Goal: Transaction & Acquisition: Book appointment/travel/reservation

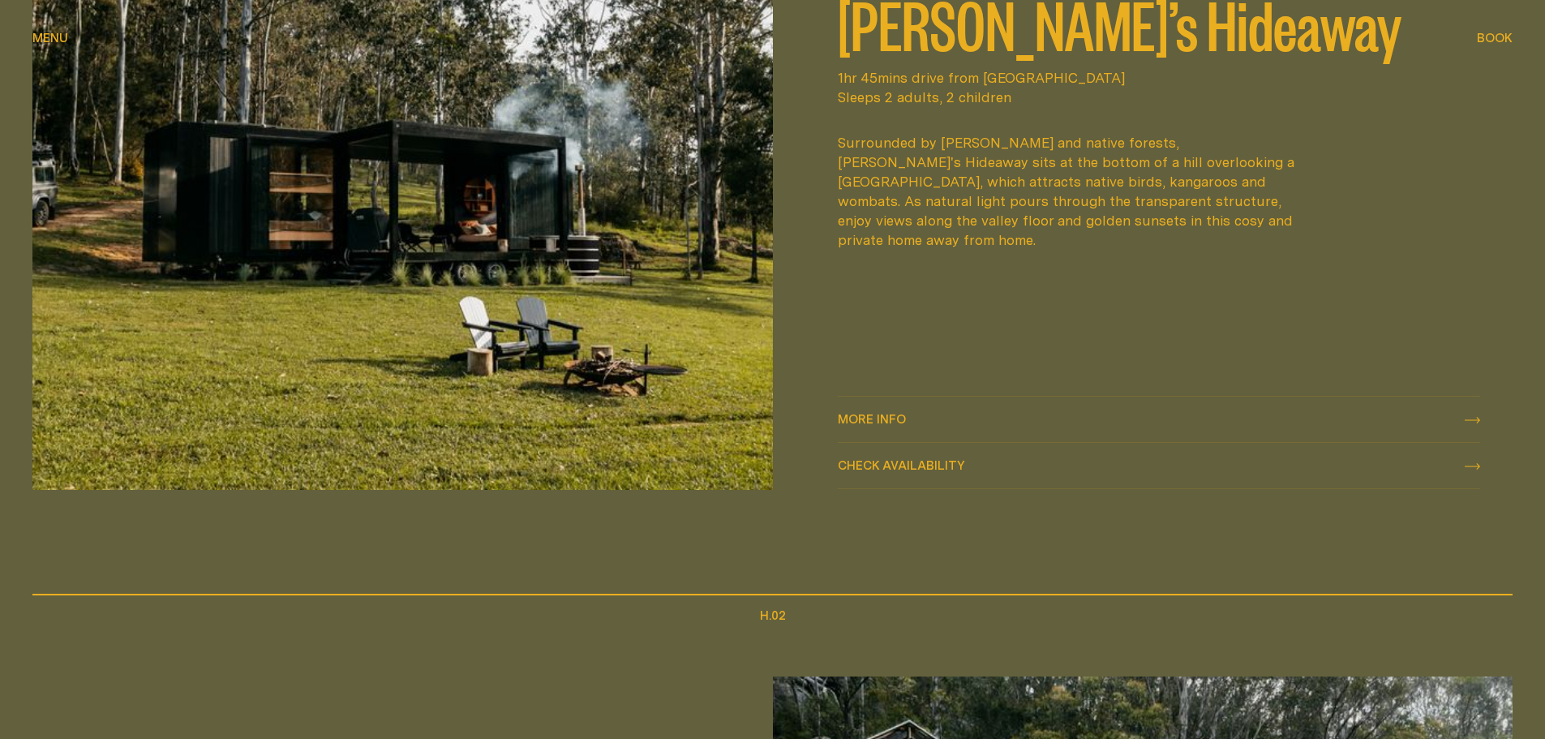
scroll to position [1055, 0]
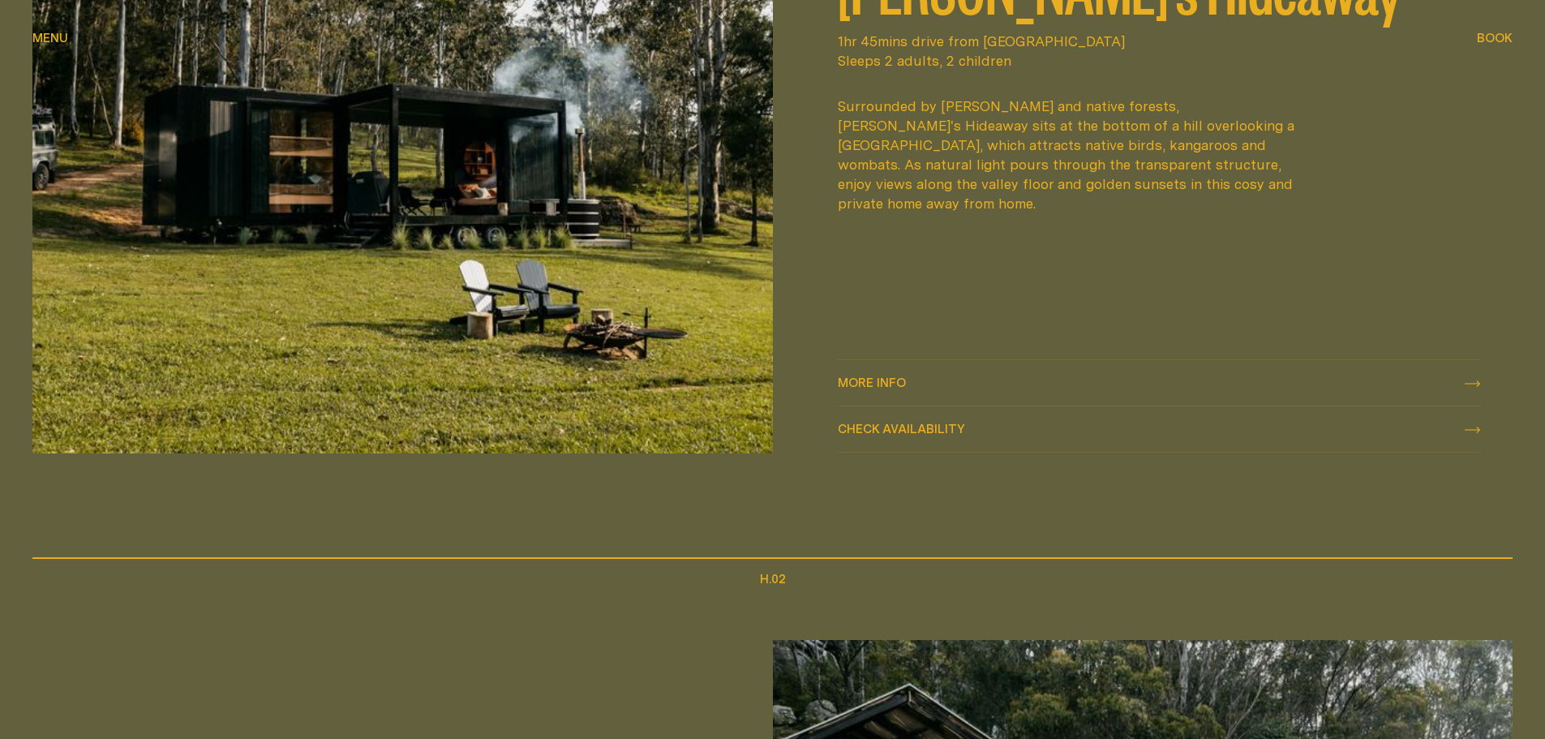
click at [901, 384] on span "More info" at bounding box center [872, 382] width 68 height 12
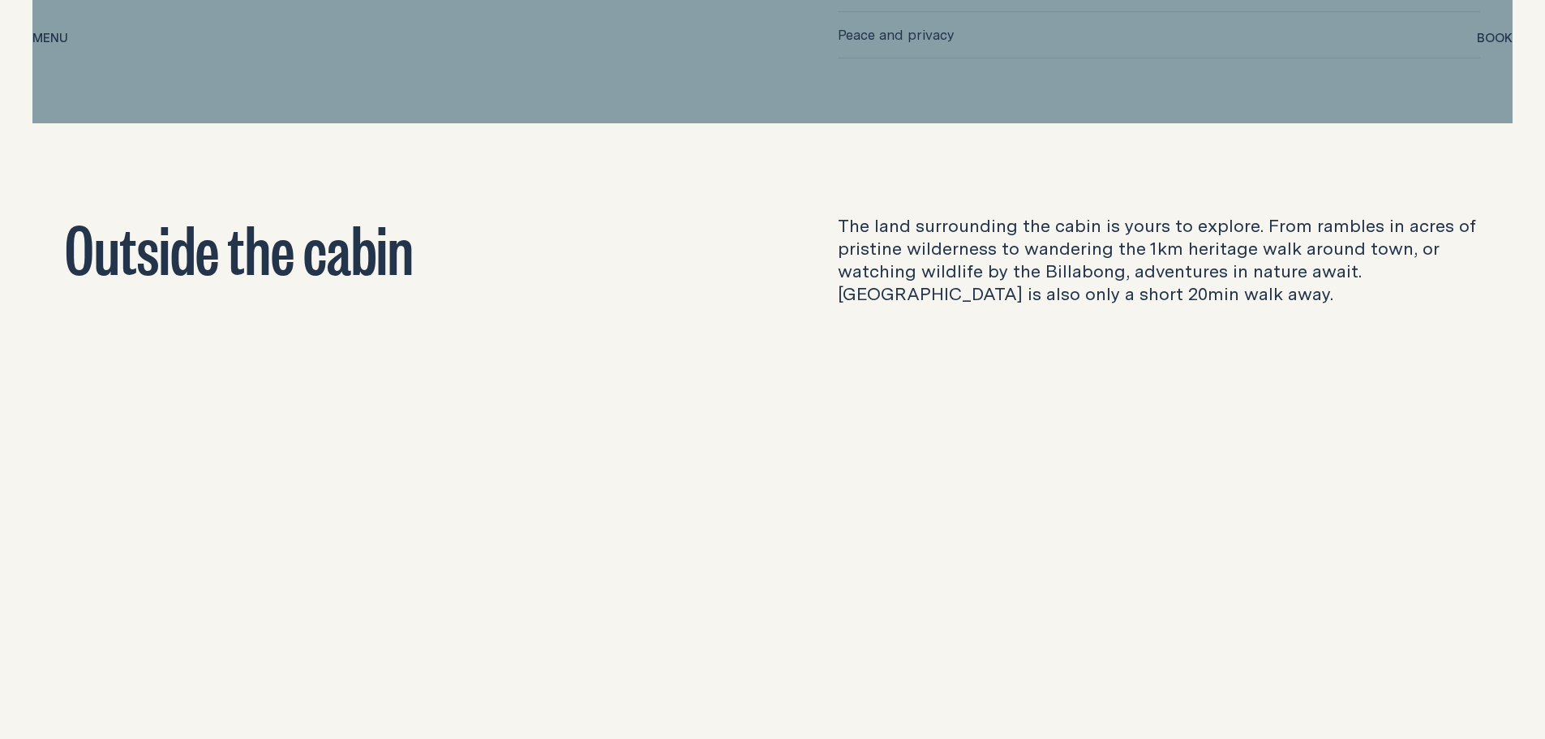
scroll to position [5273, 0]
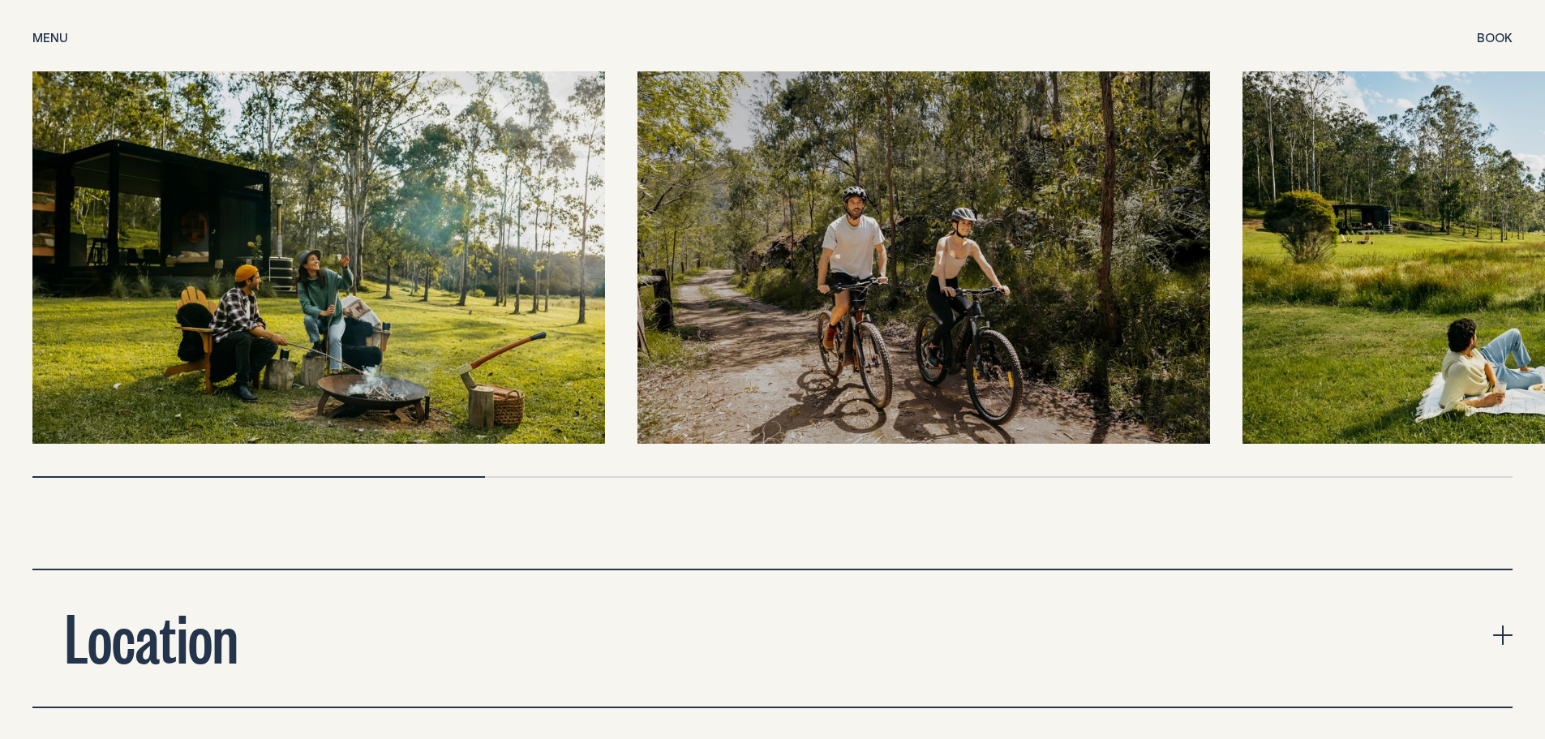
drag, startPoint x: 96, startPoint y: 619, endPoint x: 114, endPoint y: 627, distance: 20.3
click at [97, 619] on h2 "Location" at bounding box center [152, 635] width 174 height 65
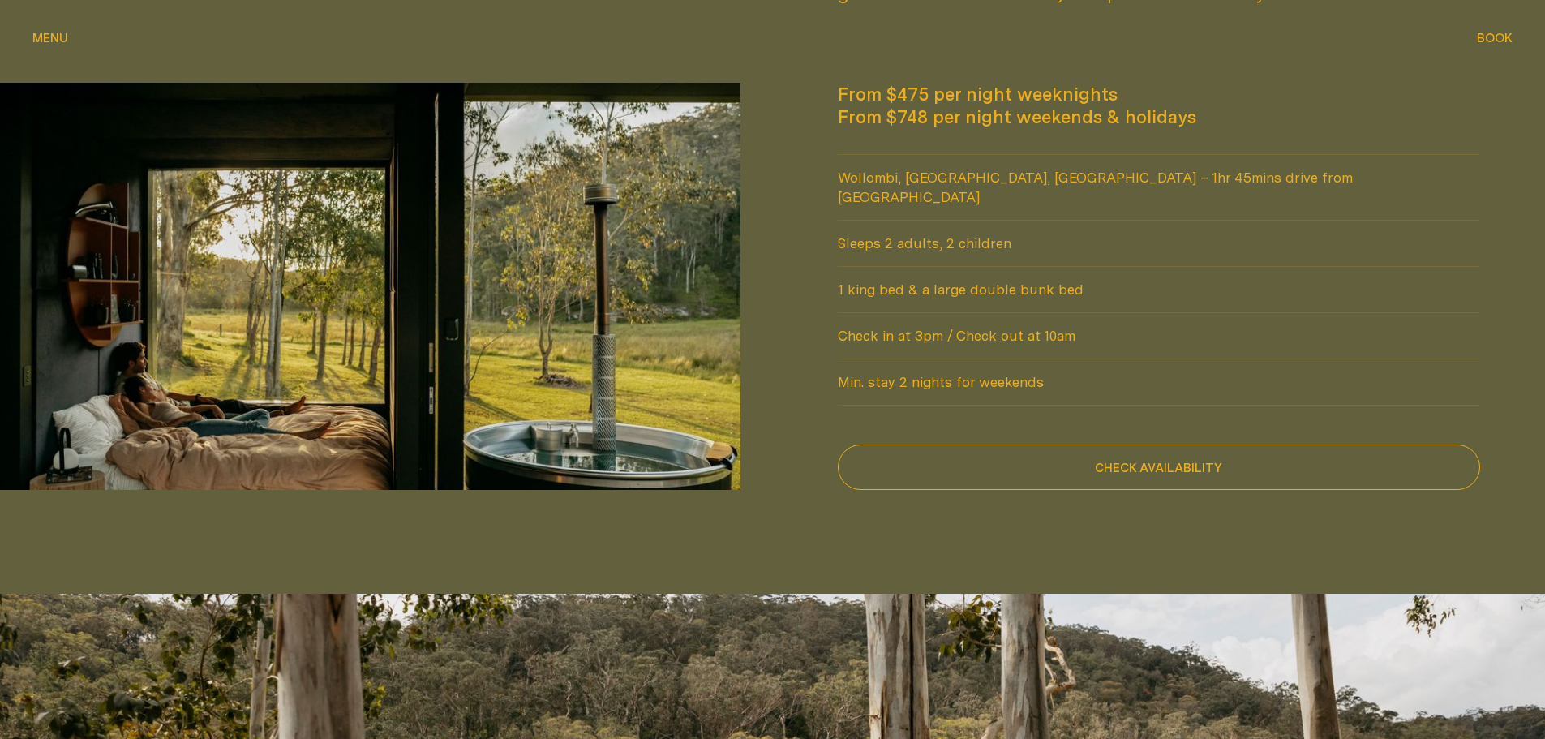
scroll to position [1460, 0]
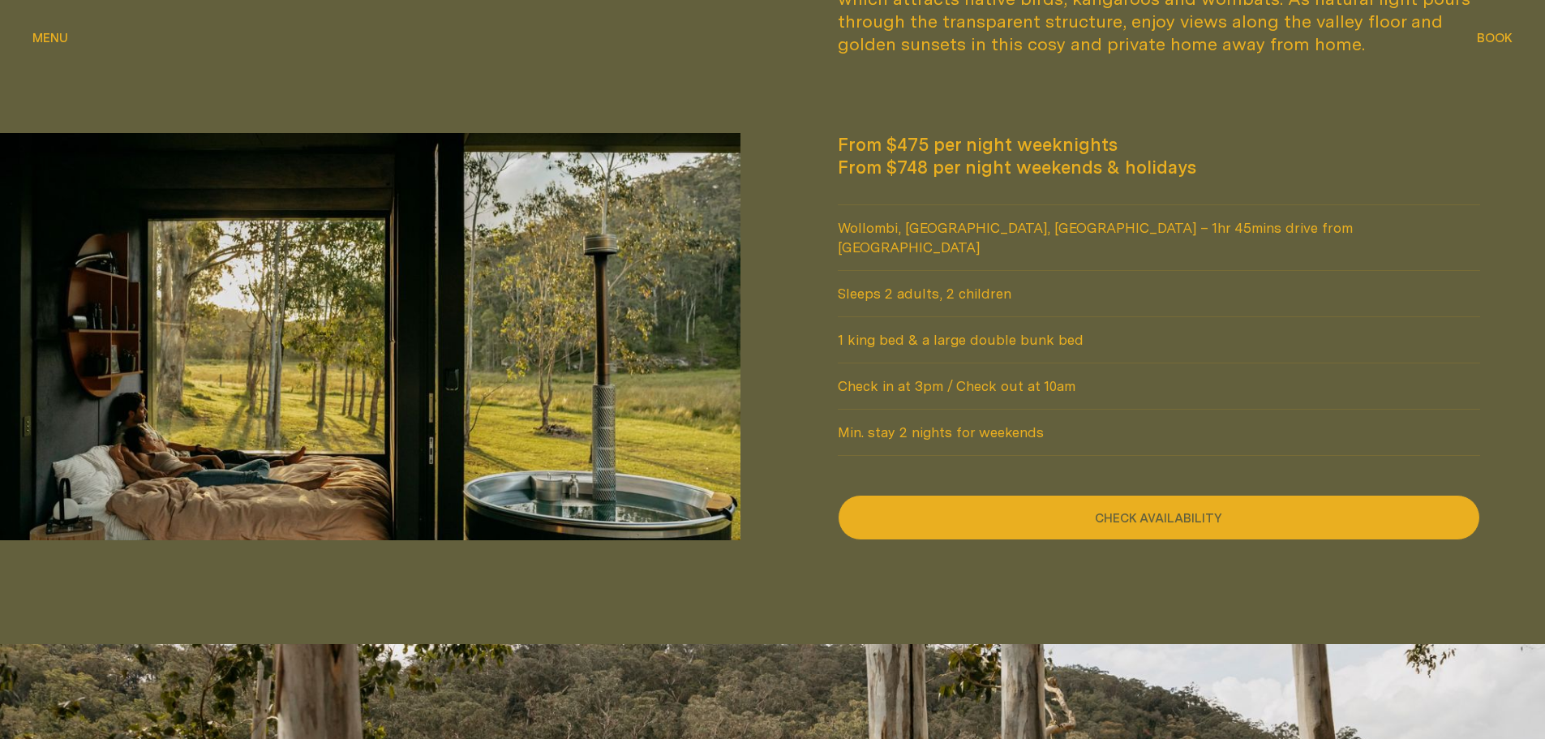
click at [1162, 496] on button "Check availability" at bounding box center [1159, 517] width 643 height 45
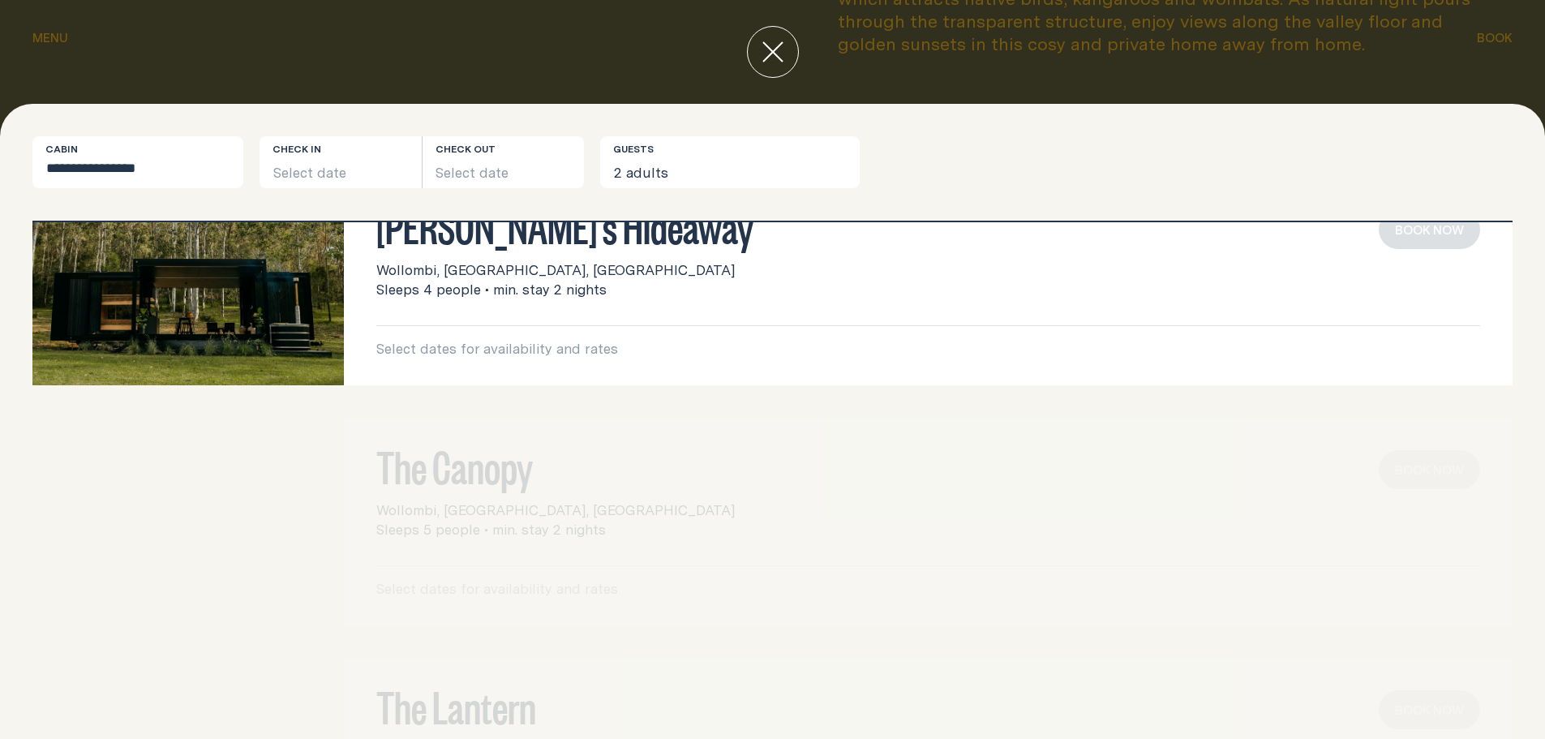
scroll to position [0, 0]
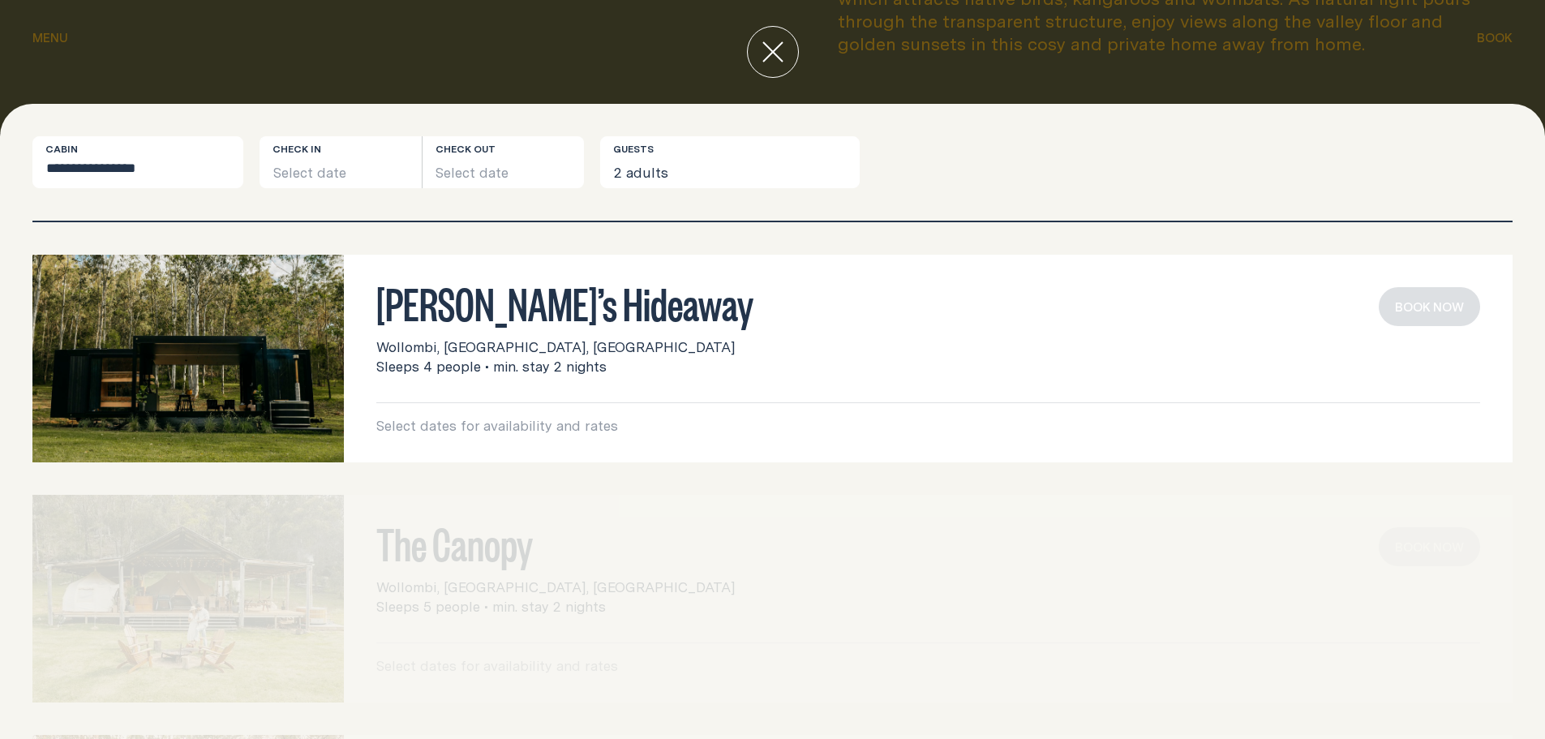
click at [970, 363] on div "Wollombi, [GEOGRAPHIC_DATA], [GEOGRAPHIC_DATA] Sleeps 4 people • min. stay 2 ni…" at bounding box center [928, 356] width 1104 height 39
click at [372, 166] on button "Select date" at bounding box center [341, 162] width 162 height 52
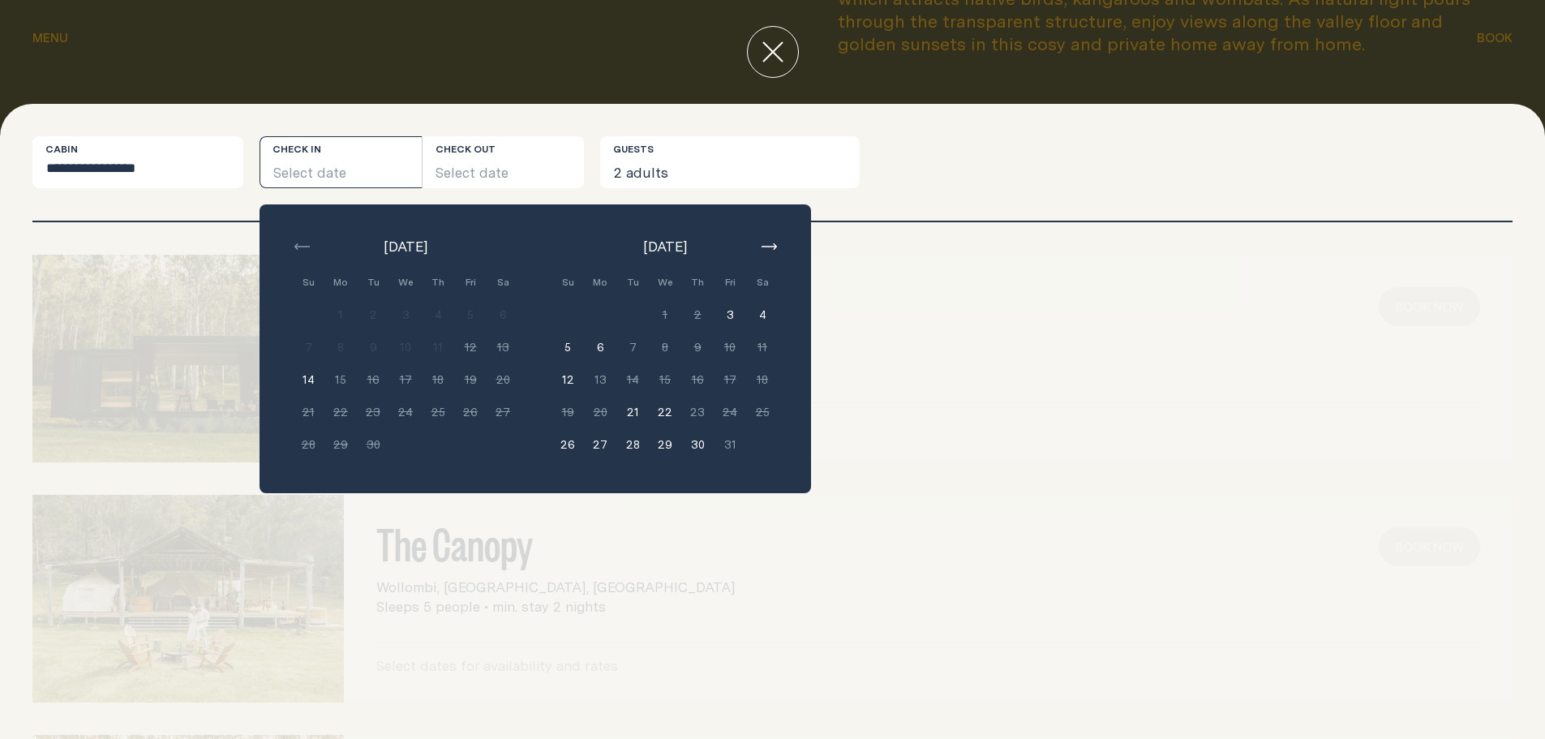
click at [772, 245] on icon "button" at bounding box center [769, 246] width 15 height 6
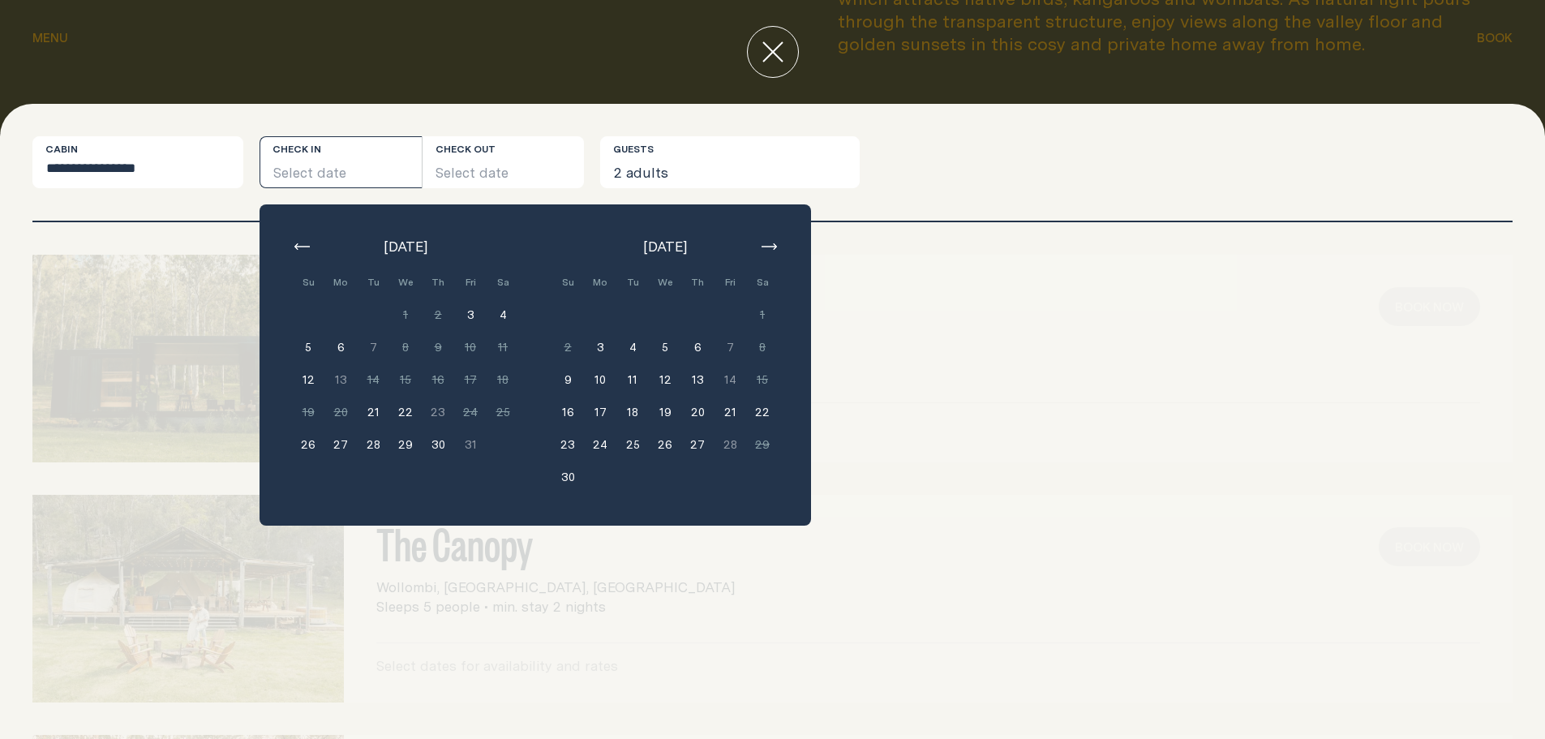
click at [772, 245] on icon "button" at bounding box center [769, 246] width 15 height 6
click at [732, 345] on button "12" at bounding box center [730, 347] width 32 height 32
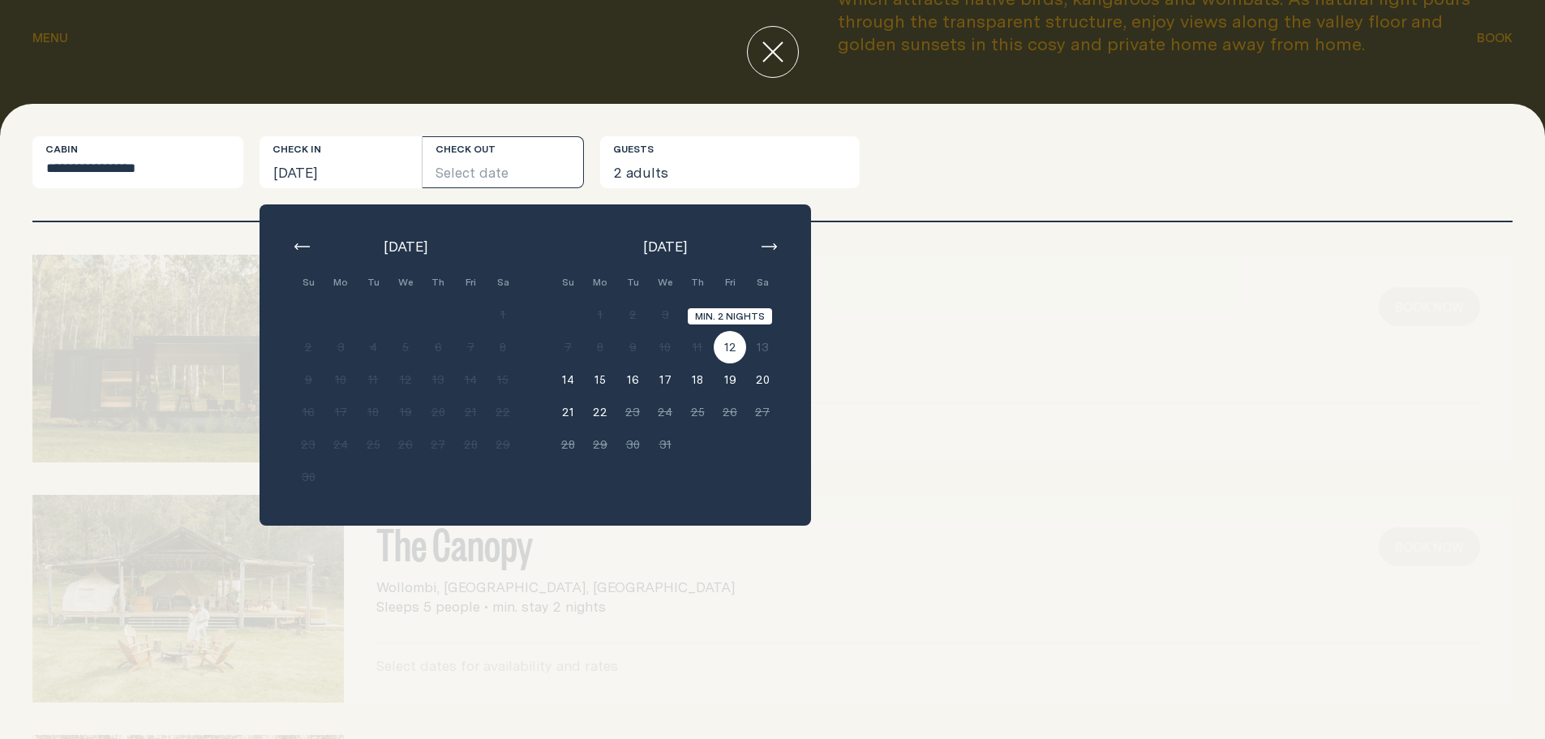
click at [732, 345] on button "12" at bounding box center [730, 347] width 32 height 32
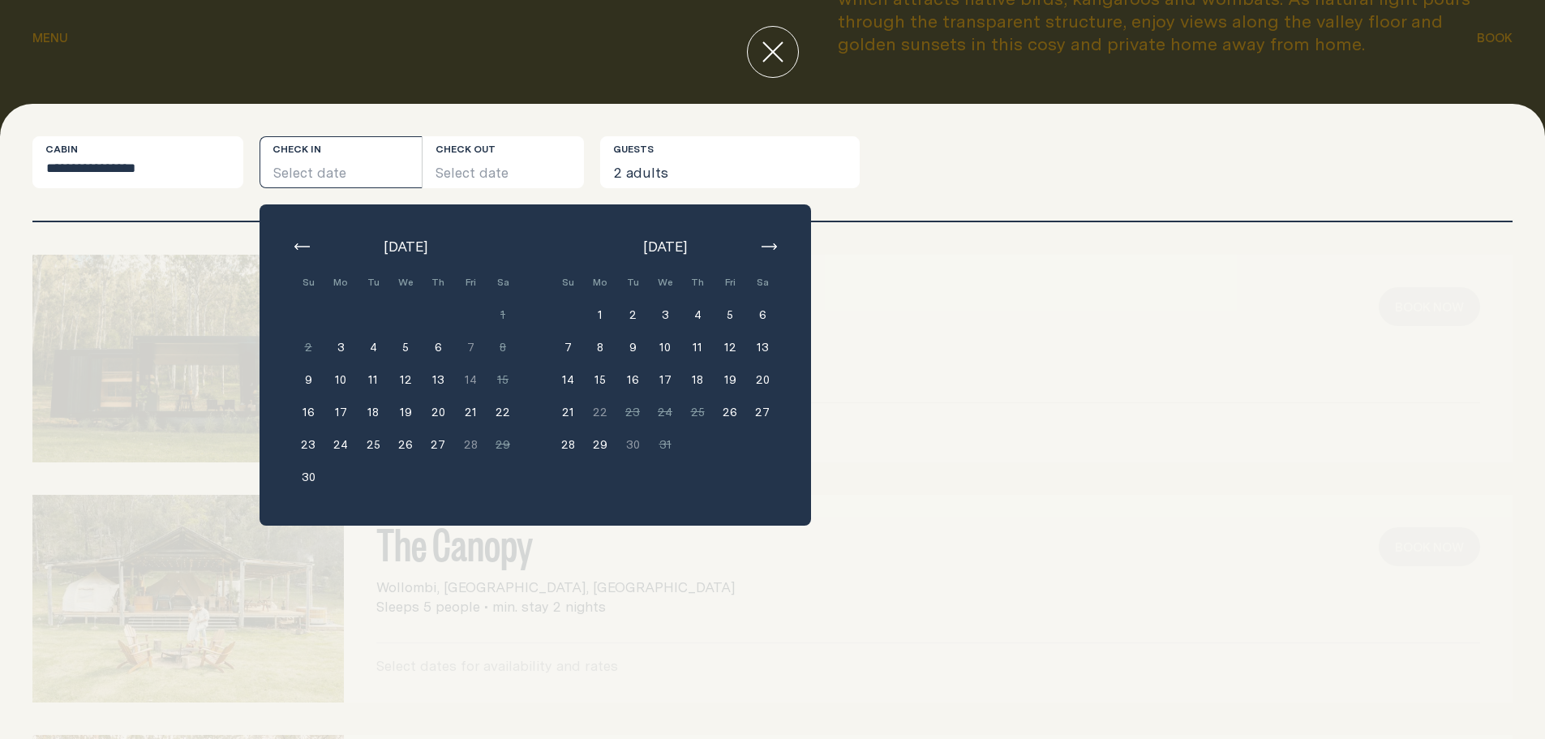
click at [761, 349] on button "13" at bounding box center [762, 347] width 32 height 32
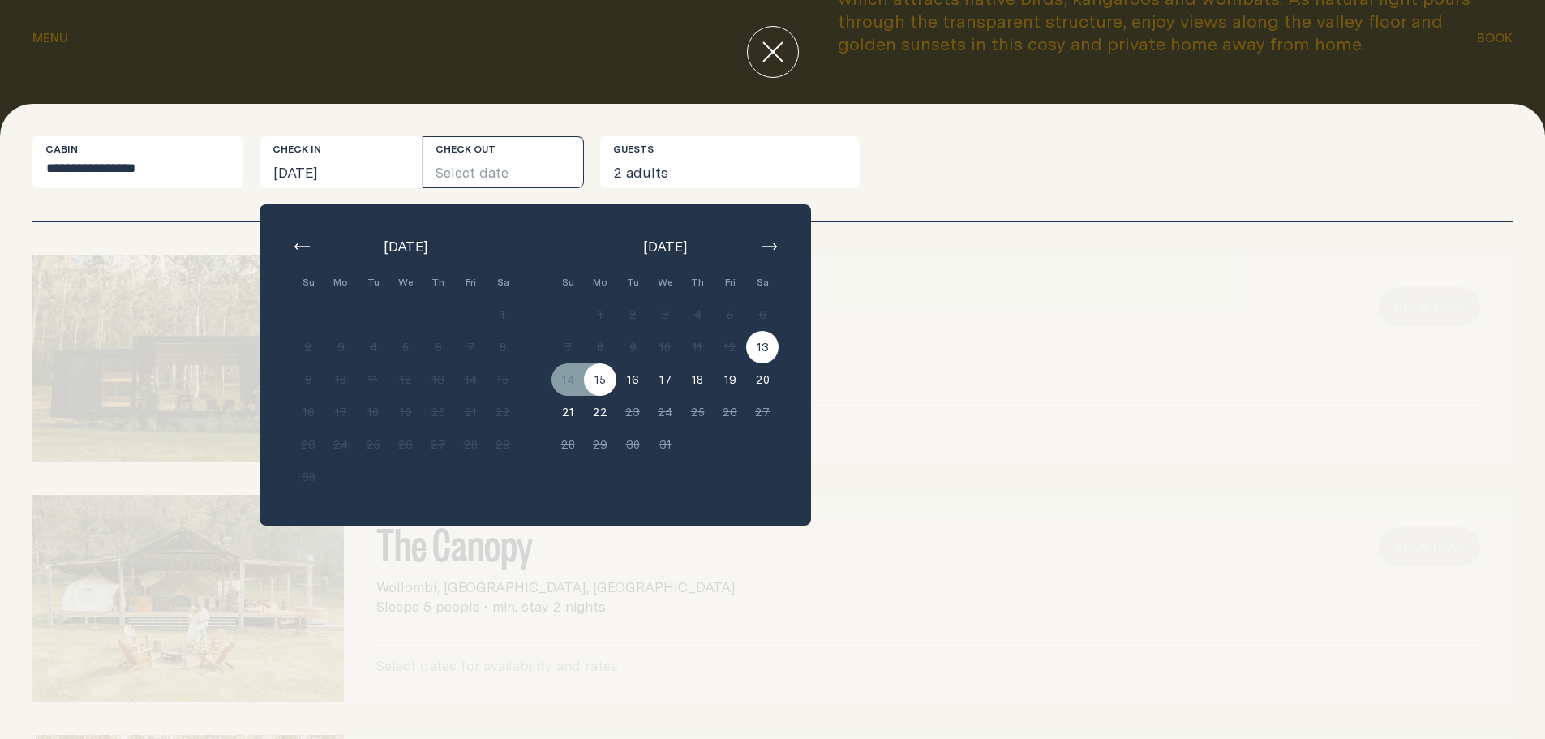
click at [602, 380] on button "15" at bounding box center [600, 379] width 32 height 32
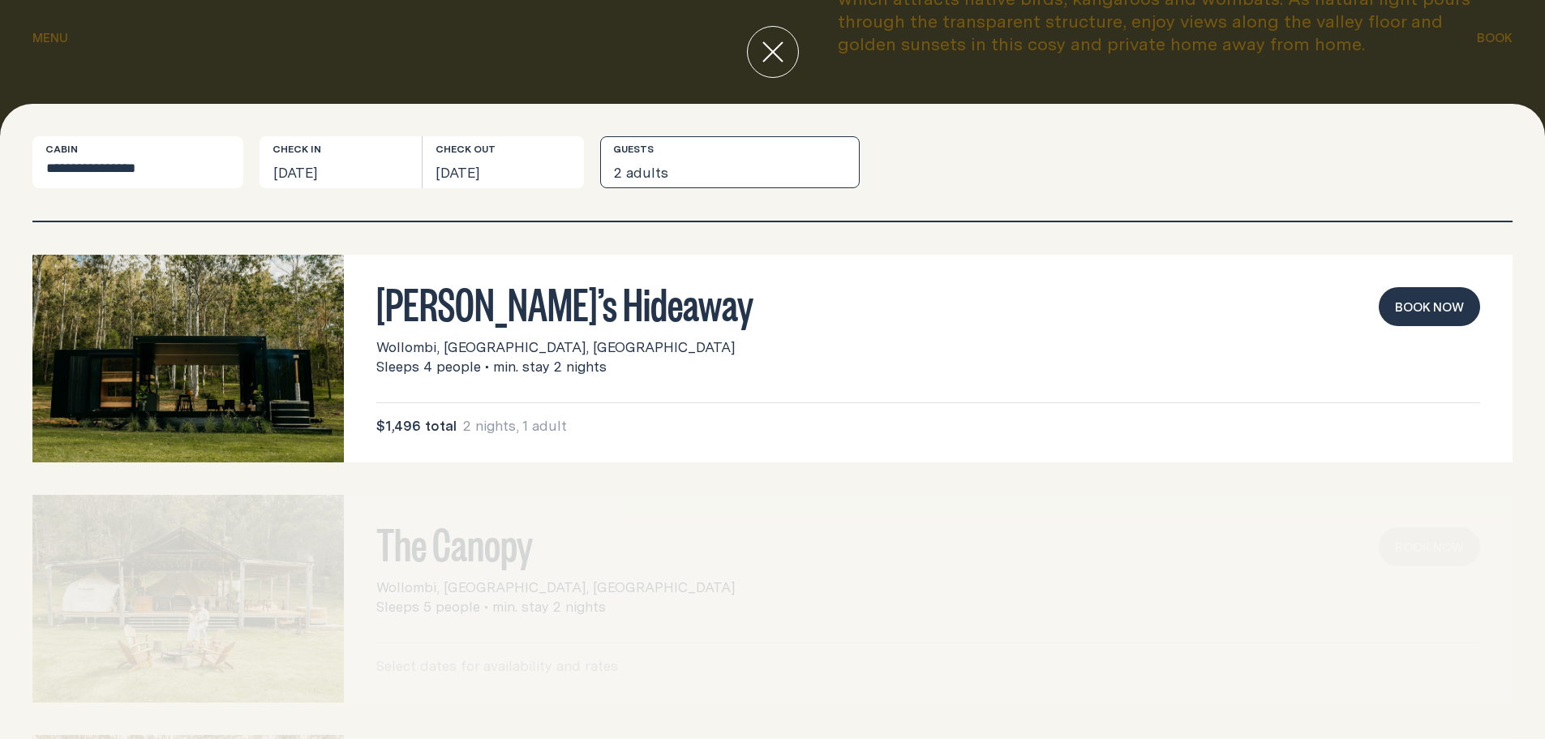
click at [733, 162] on button "2 adults" at bounding box center [730, 162] width 260 height 52
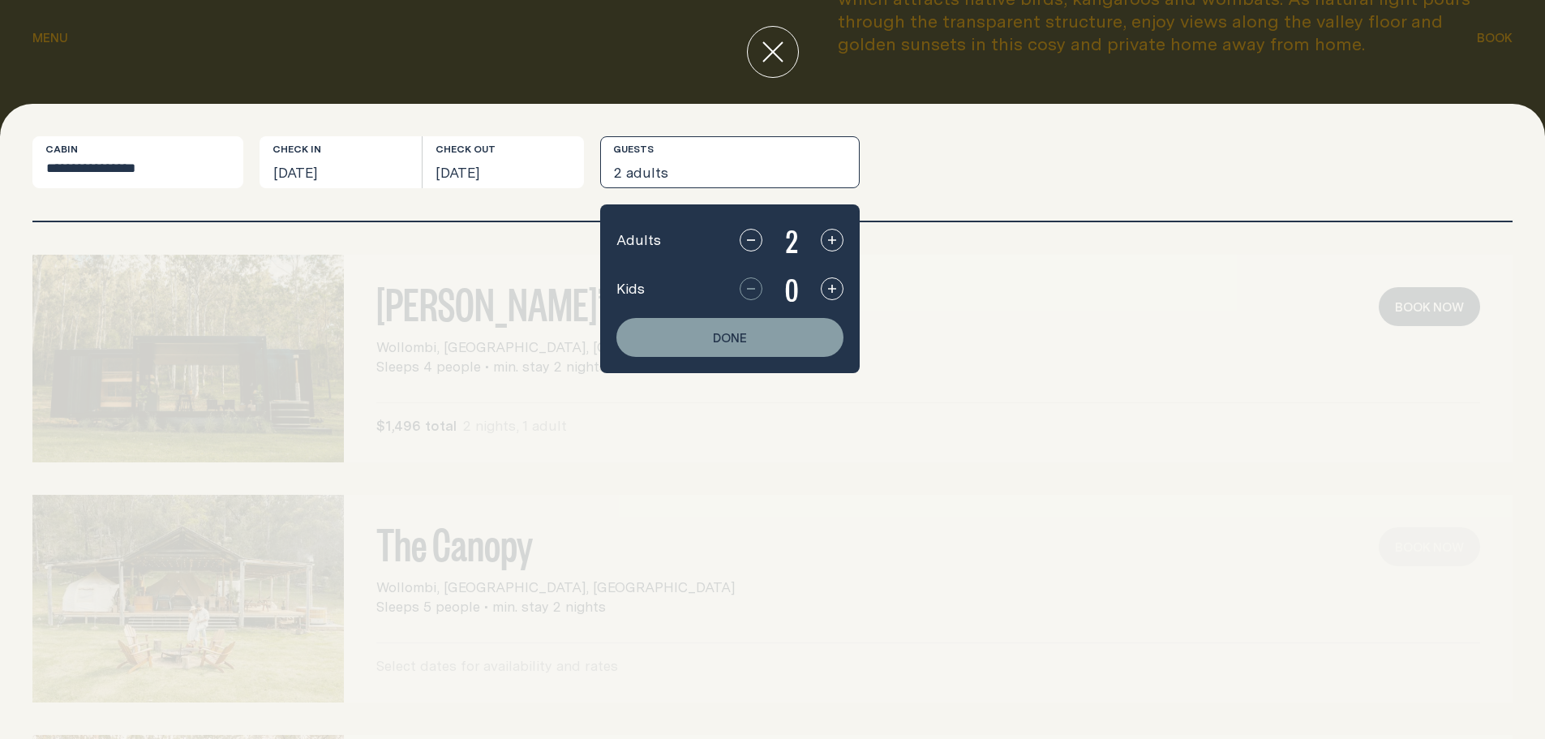
click at [830, 293] on icon "button" at bounding box center [832, 288] width 13 height 13
click at [789, 339] on button "Done" at bounding box center [730, 337] width 227 height 39
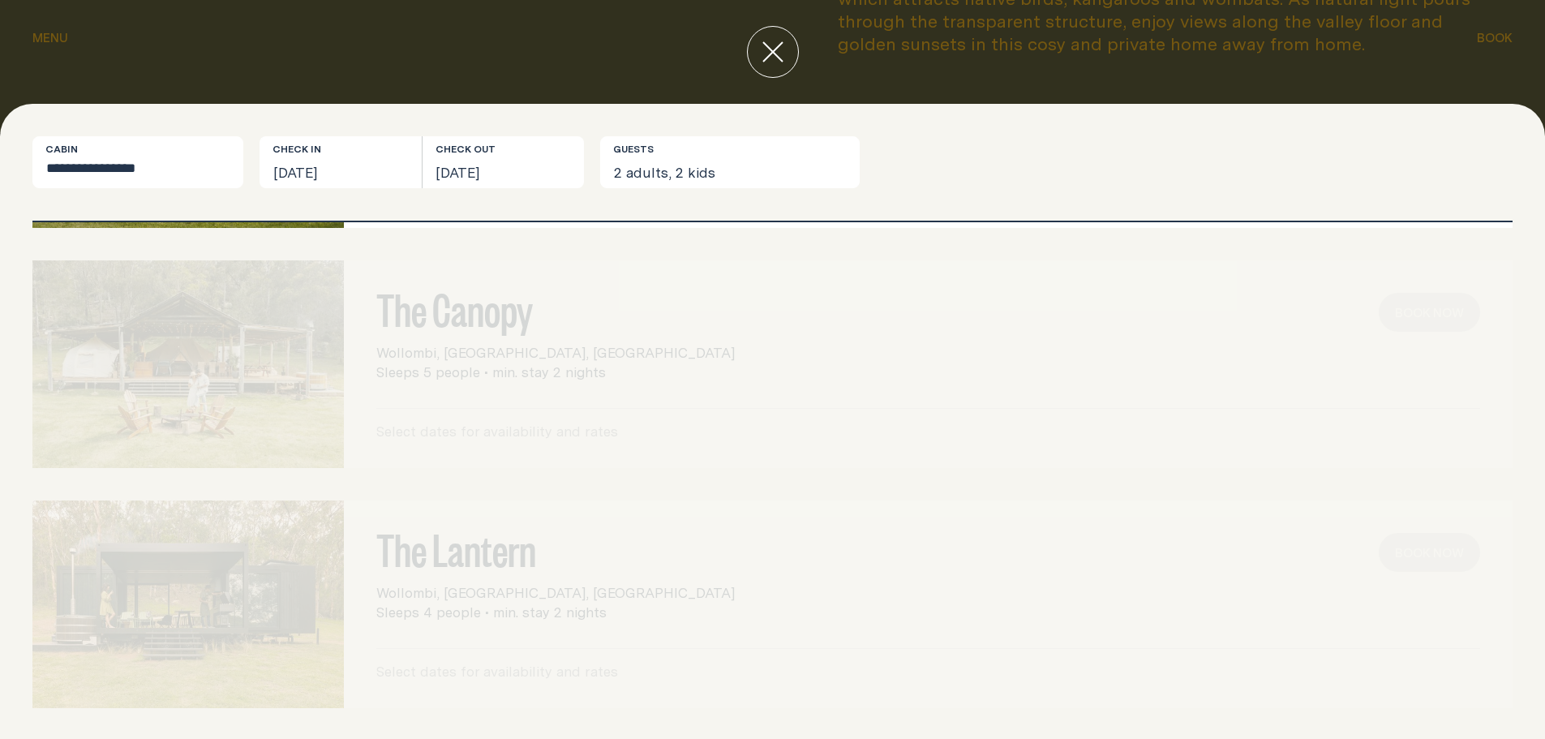
scroll to position [236, 0]
click at [595, 325] on div "The Canopy Wollombi, [GEOGRAPHIC_DATA], [GEOGRAPHIC_DATA] Sleeps 5 people • min…" at bounding box center [772, 363] width 1481 height 208
click at [96, 169] on select "**********" at bounding box center [137, 162] width 211 height 52
click at [32, 136] on select "**********" at bounding box center [137, 162] width 211 height 52
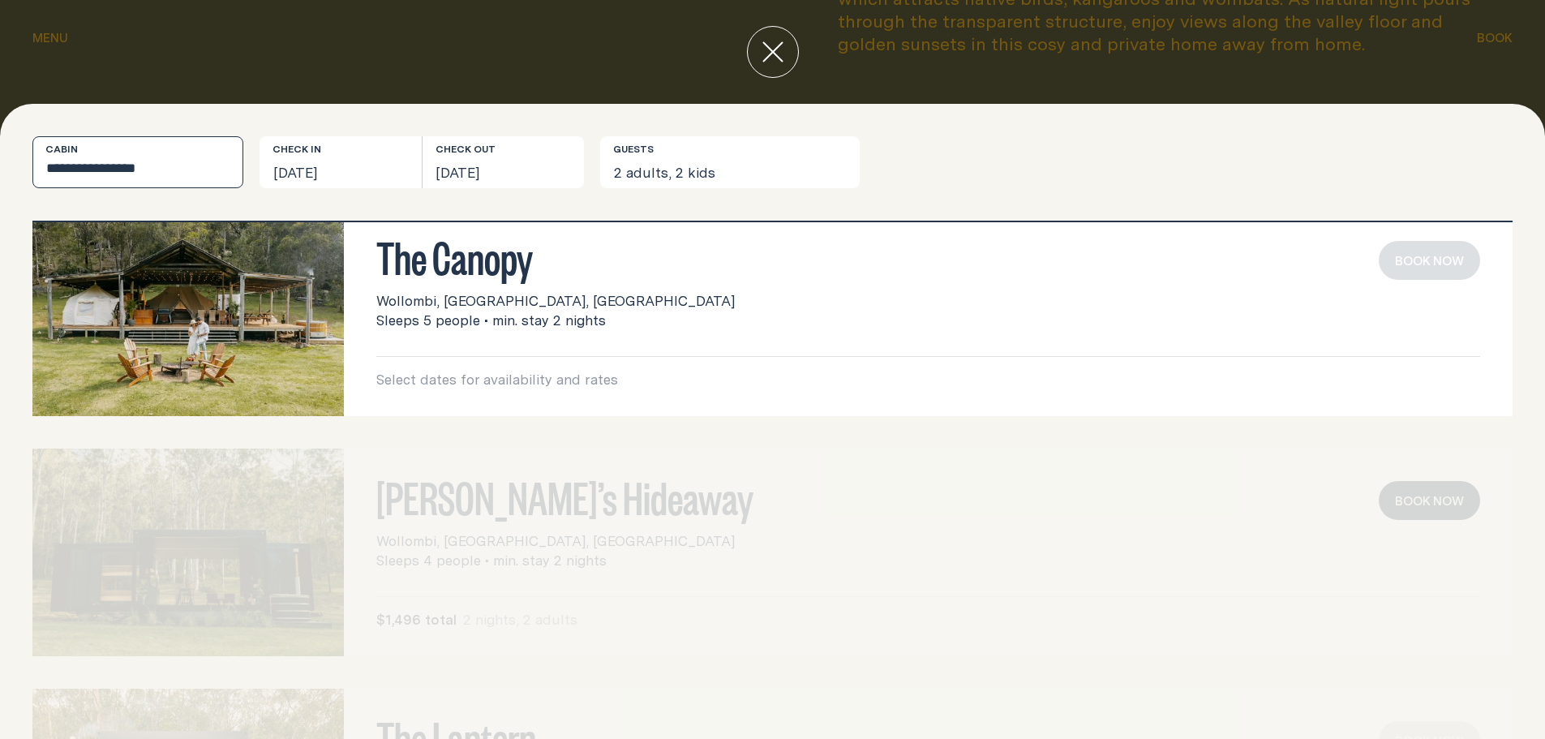
scroll to position [0, 0]
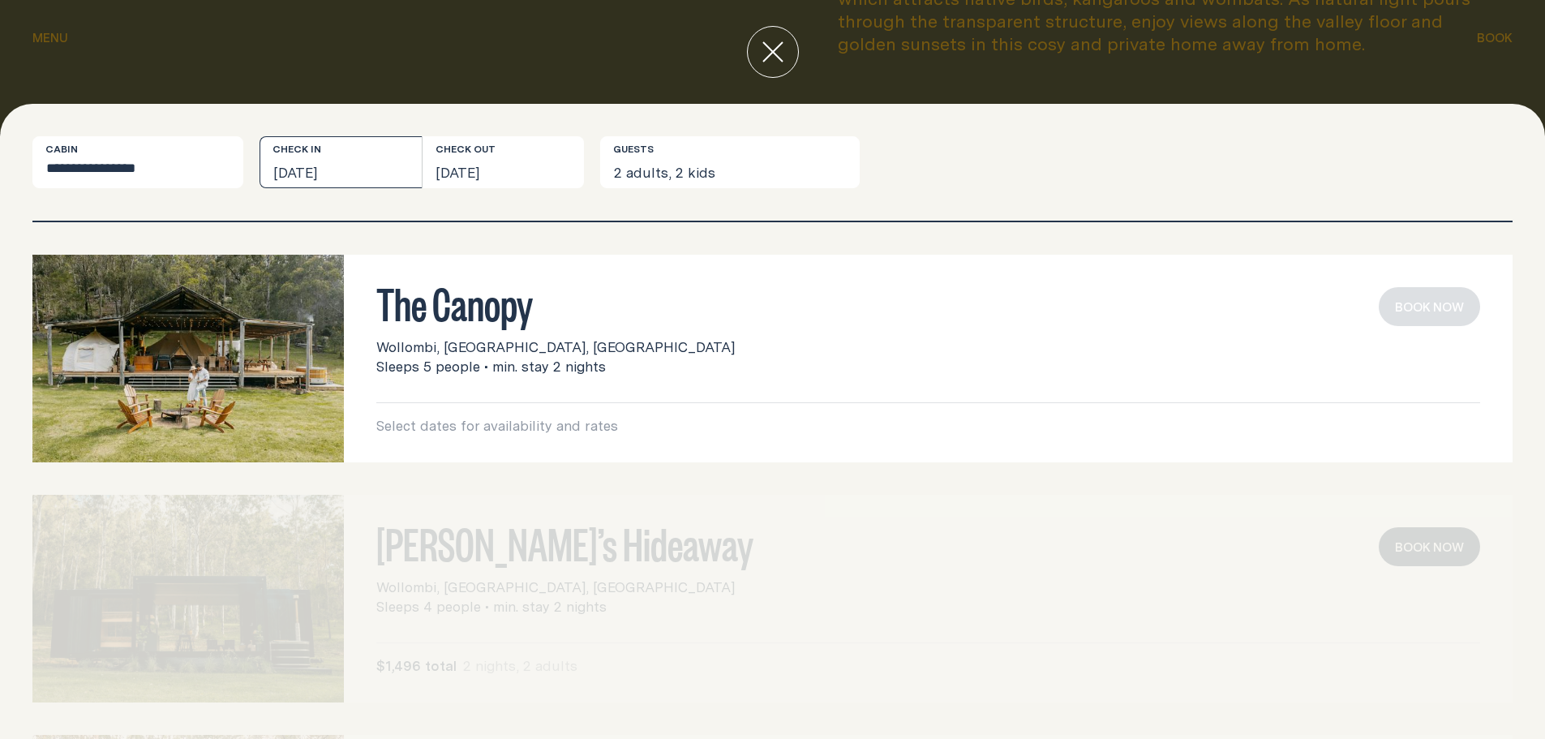
click at [378, 162] on button "[DATE]" at bounding box center [341, 162] width 162 height 52
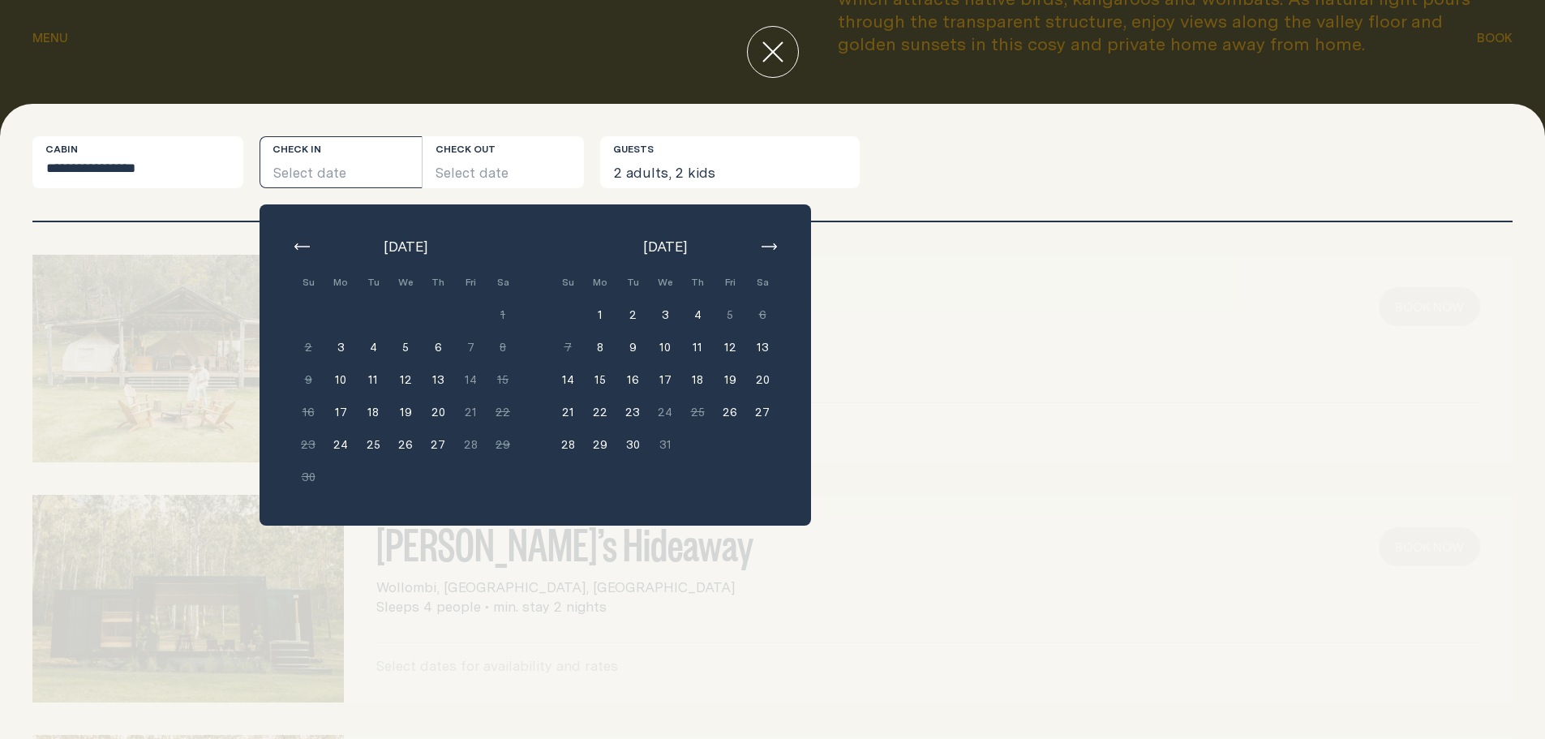
click at [763, 346] on button "13" at bounding box center [762, 347] width 32 height 32
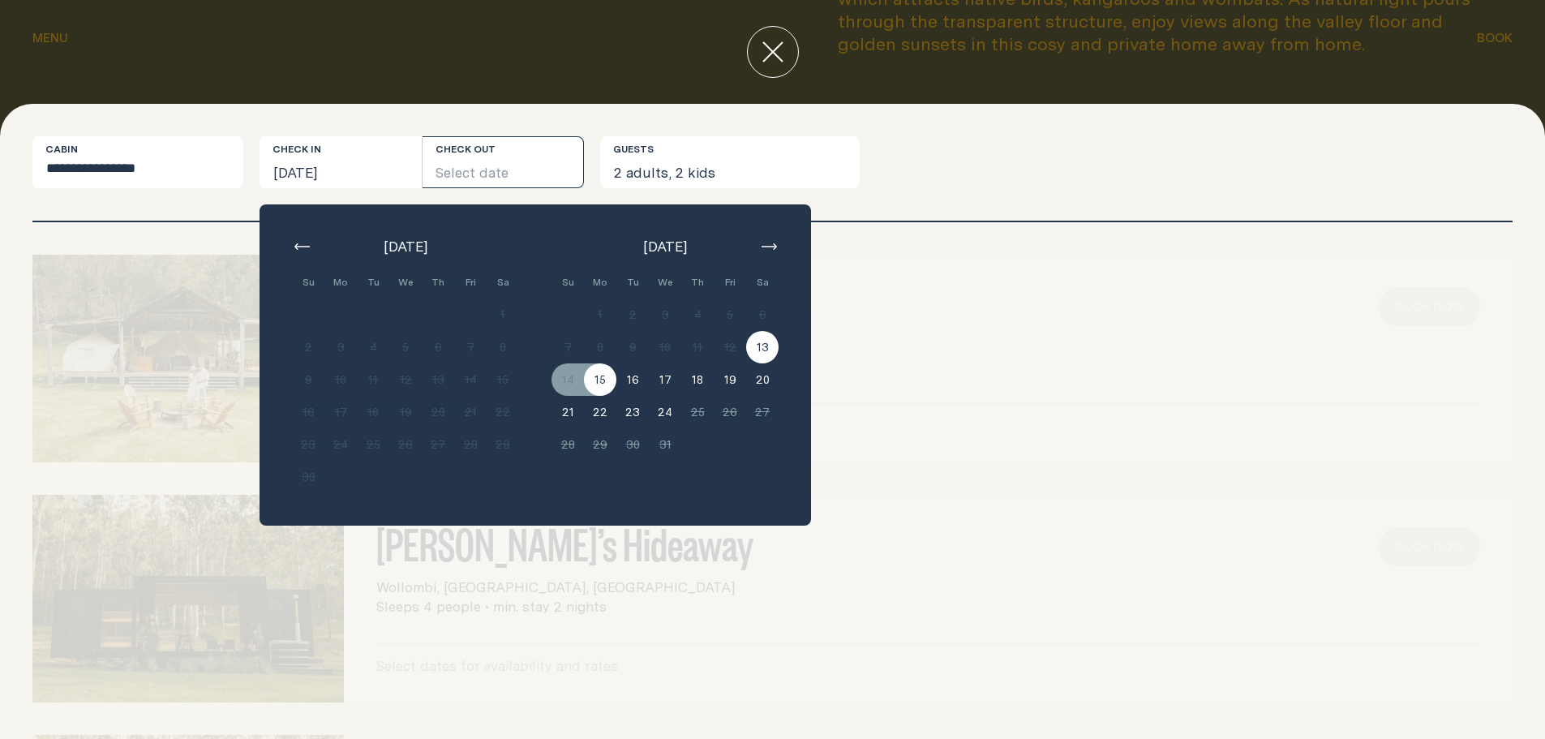
click at [596, 380] on button "15" at bounding box center [600, 379] width 32 height 32
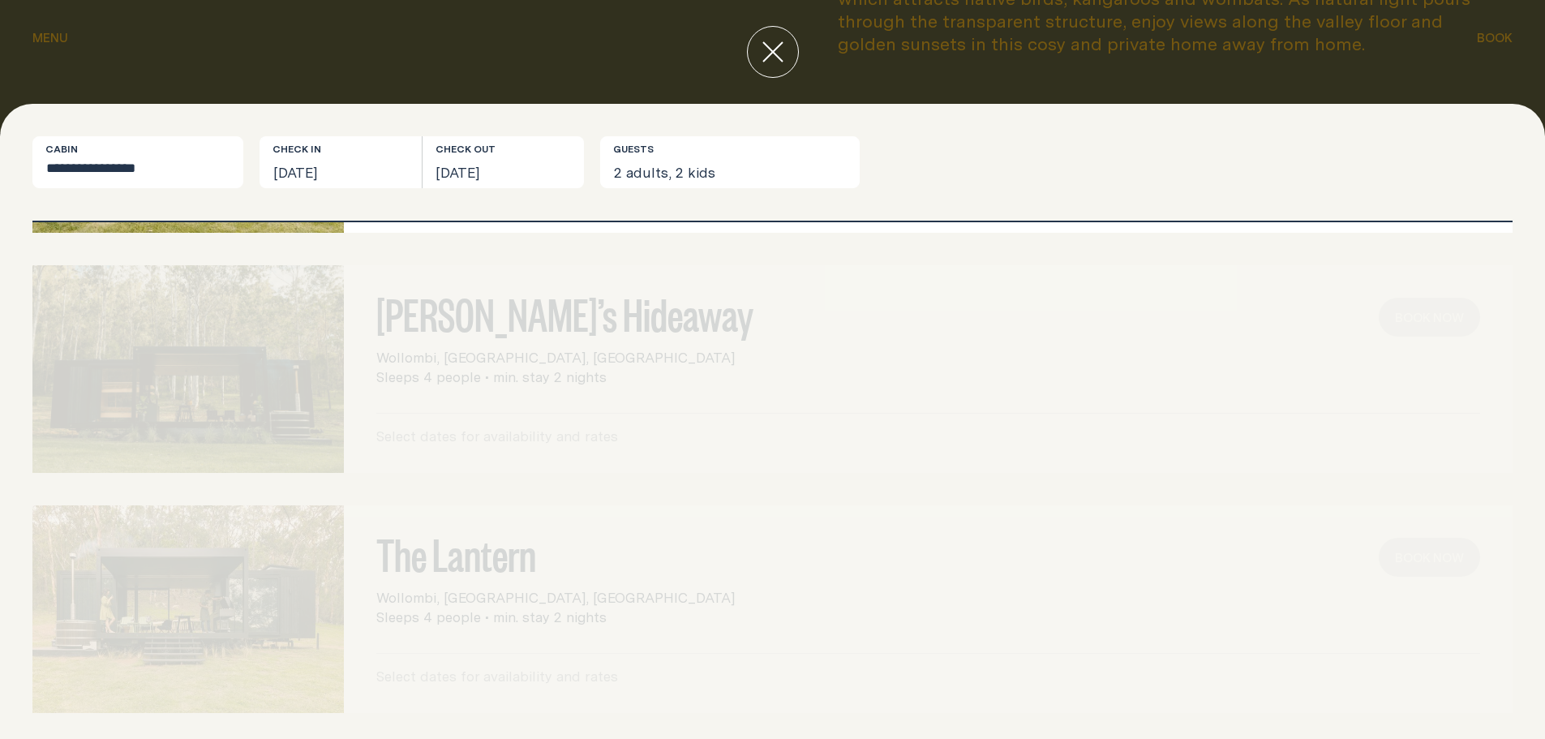
scroll to position [236, 0]
click at [193, 390] on div at bounding box center [188, 363] width 312 height 208
click at [225, 565] on div at bounding box center [188, 603] width 312 height 208
drag, startPoint x: 639, startPoint y: 359, endPoint x: 387, endPoint y: 204, distance: 296.1
click at [638, 358] on div "[PERSON_NAME]’s Hideaway Wollombi, [GEOGRAPHIC_DATA], [GEOGRAPHIC_DATA] Sleeps …" at bounding box center [772, 363] width 1481 height 208
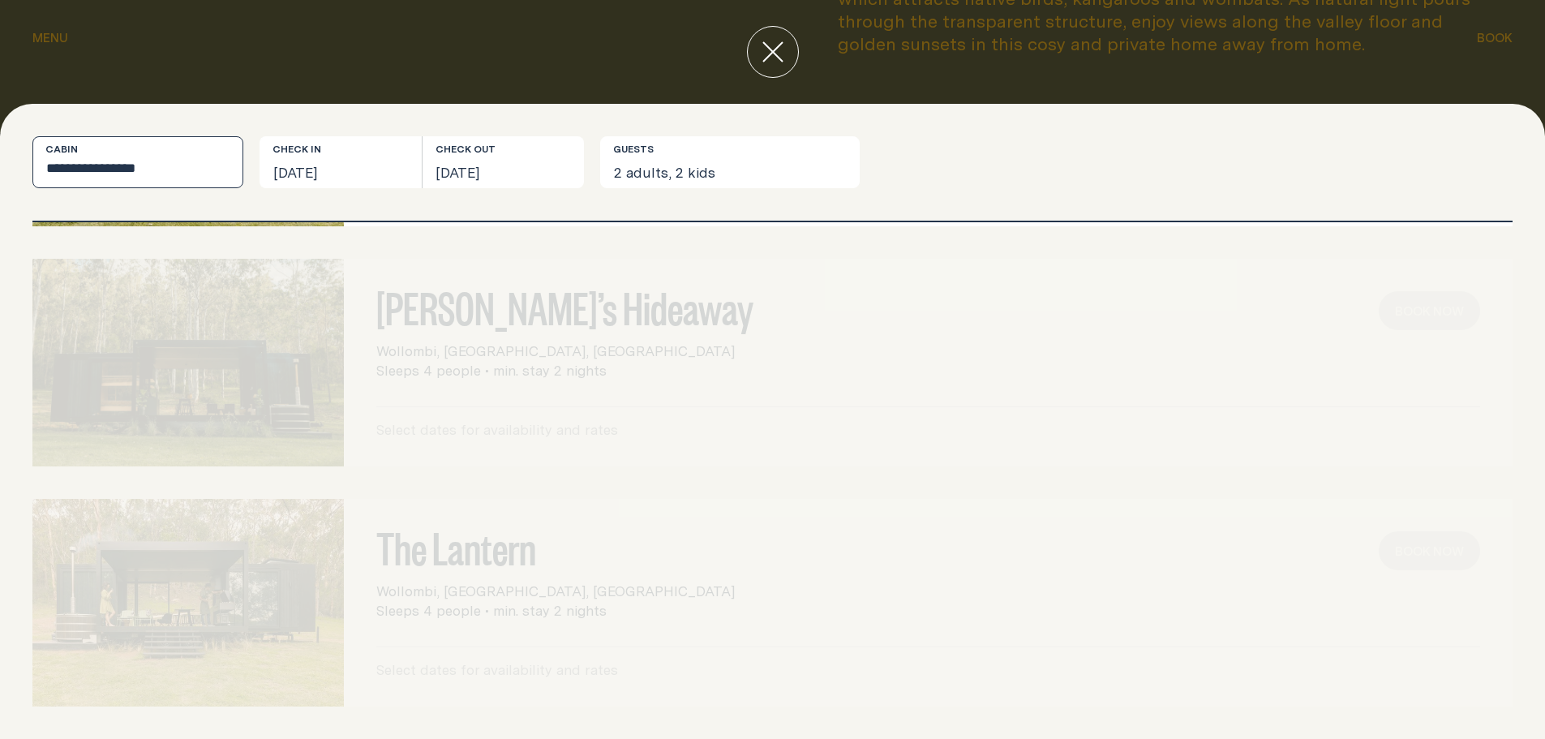
click at [187, 145] on select "**********" at bounding box center [137, 162] width 211 height 52
select select "******"
click at [32, 136] on select "**********" at bounding box center [137, 162] width 211 height 52
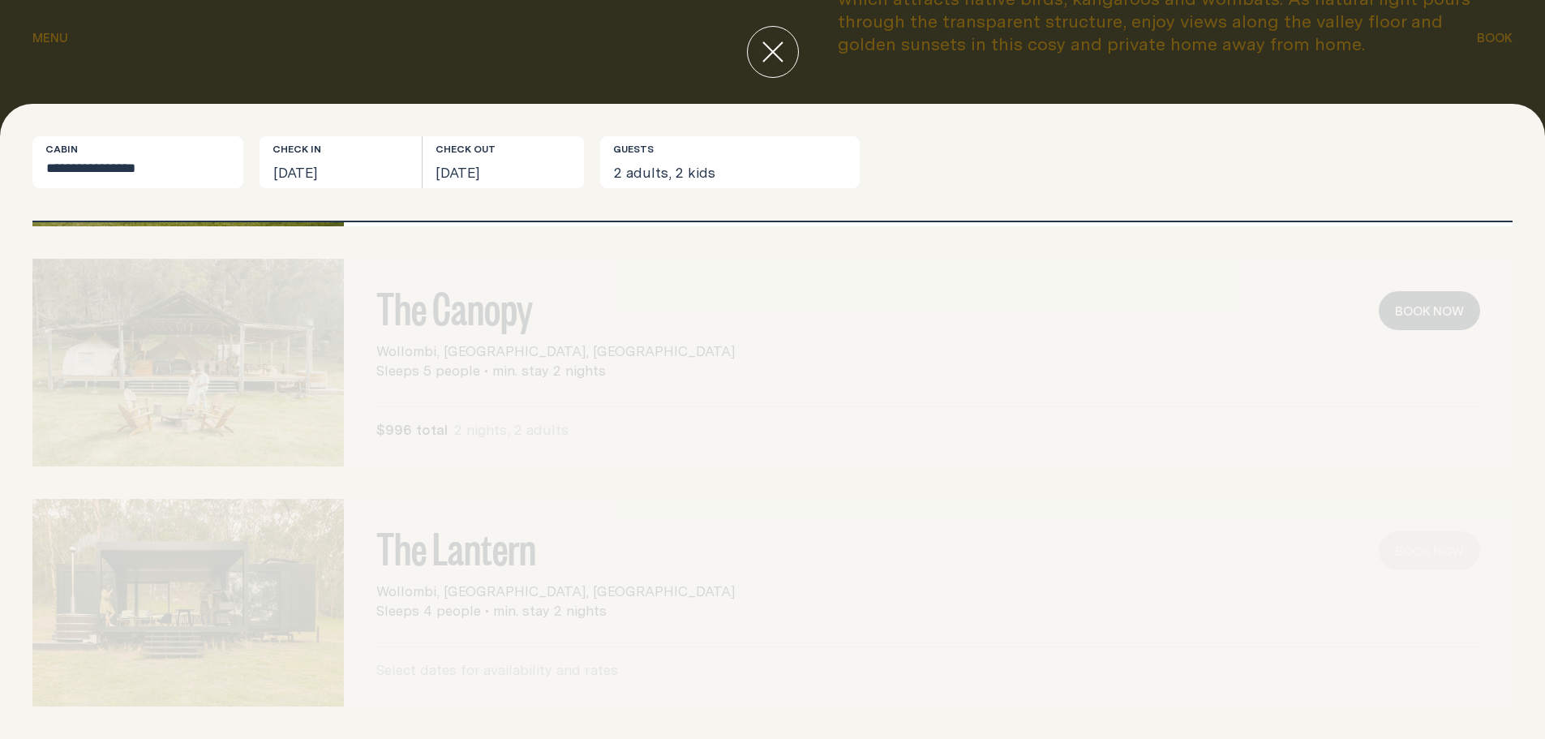
click at [1455, 321] on div "The Canopy Wollombi, [GEOGRAPHIC_DATA], [GEOGRAPHIC_DATA] Sleeps 5 people • min…" at bounding box center [772, 363] width 1481 height 208
click at [322, 153] on button "[DATE]" at bounding box center [341, 162] width 162 height 52
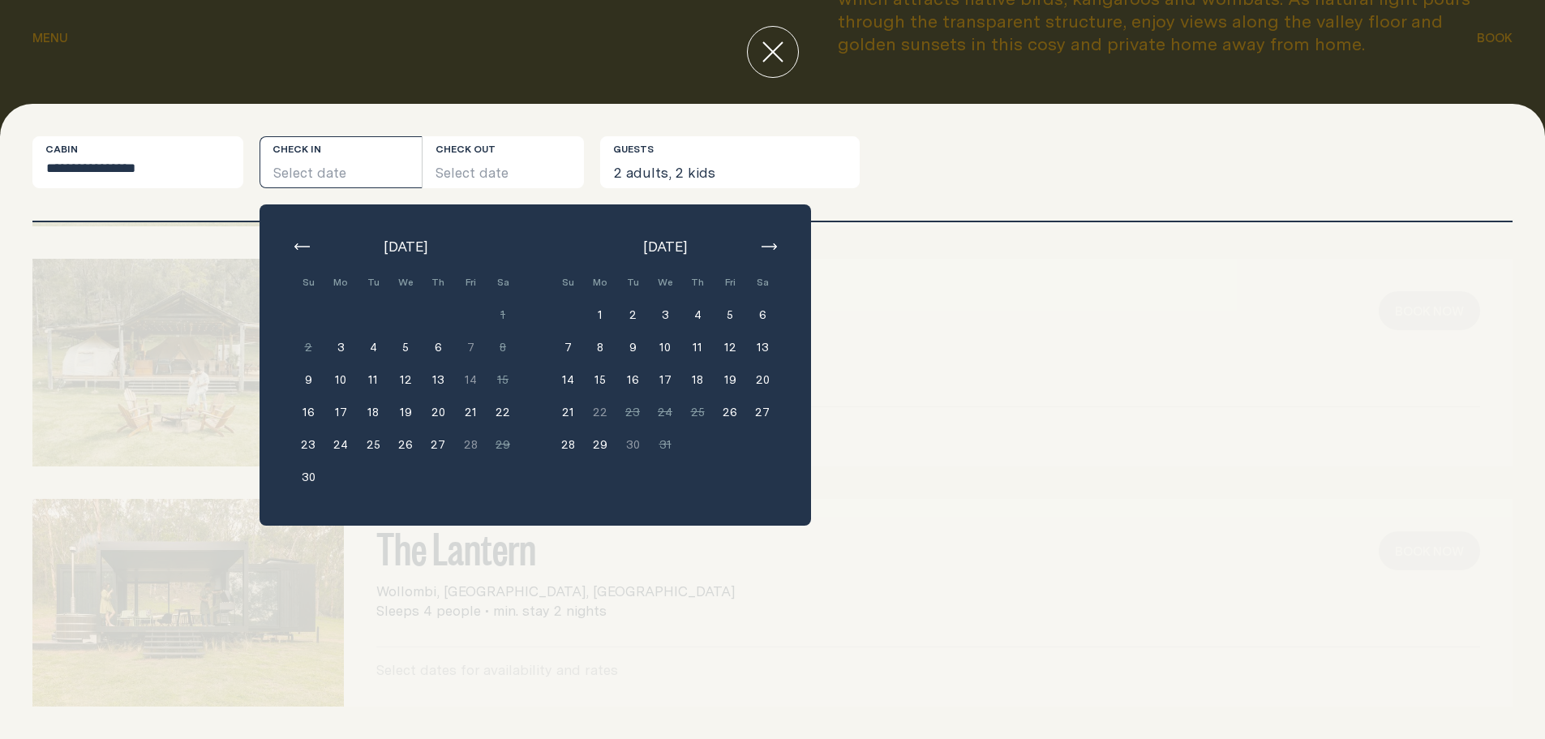
click at [503, 412] on button "22" at bounding box center [503, 412] width 32 height 32
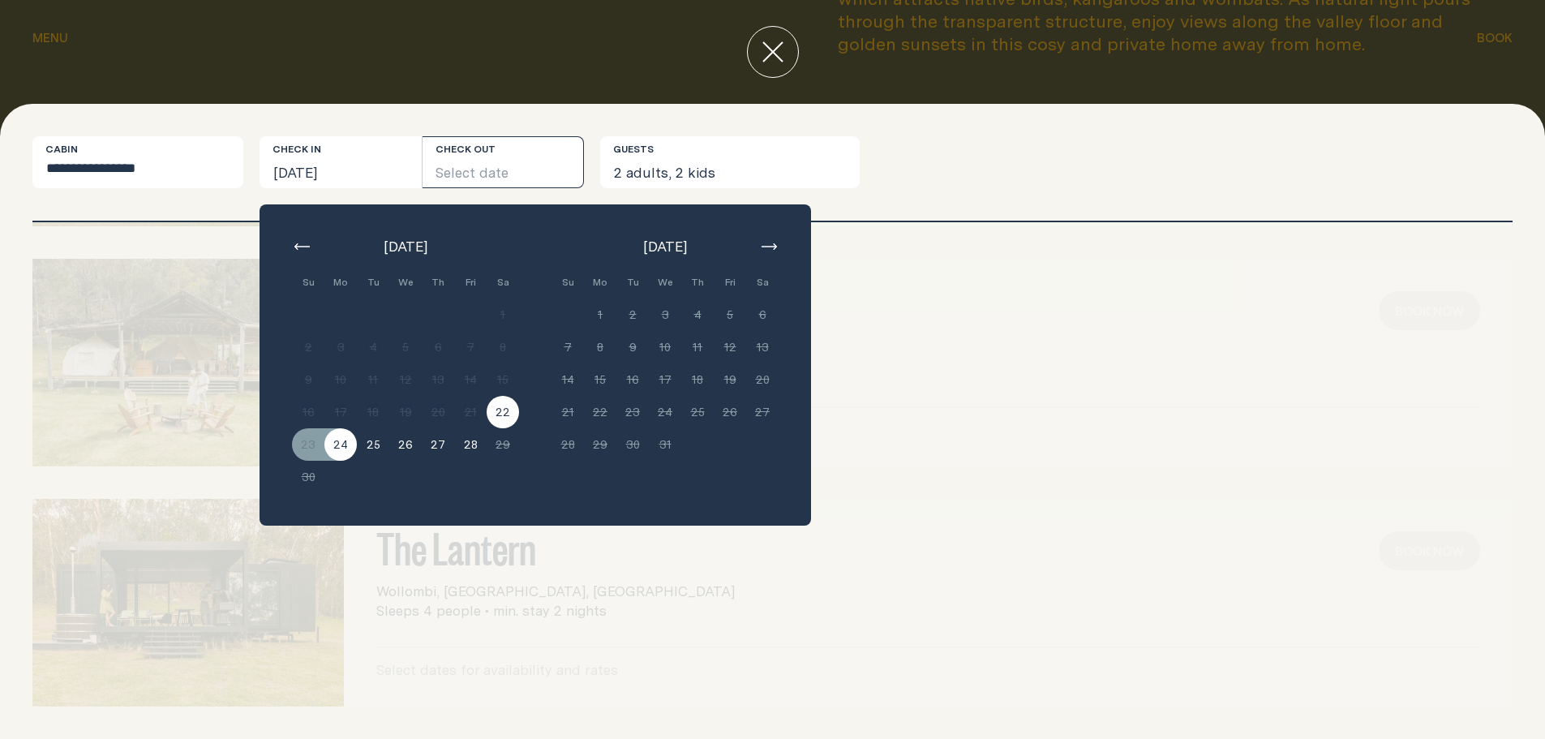
click at [342, 449] on button "24" at bounding box center [341, 444] width 32 height 32
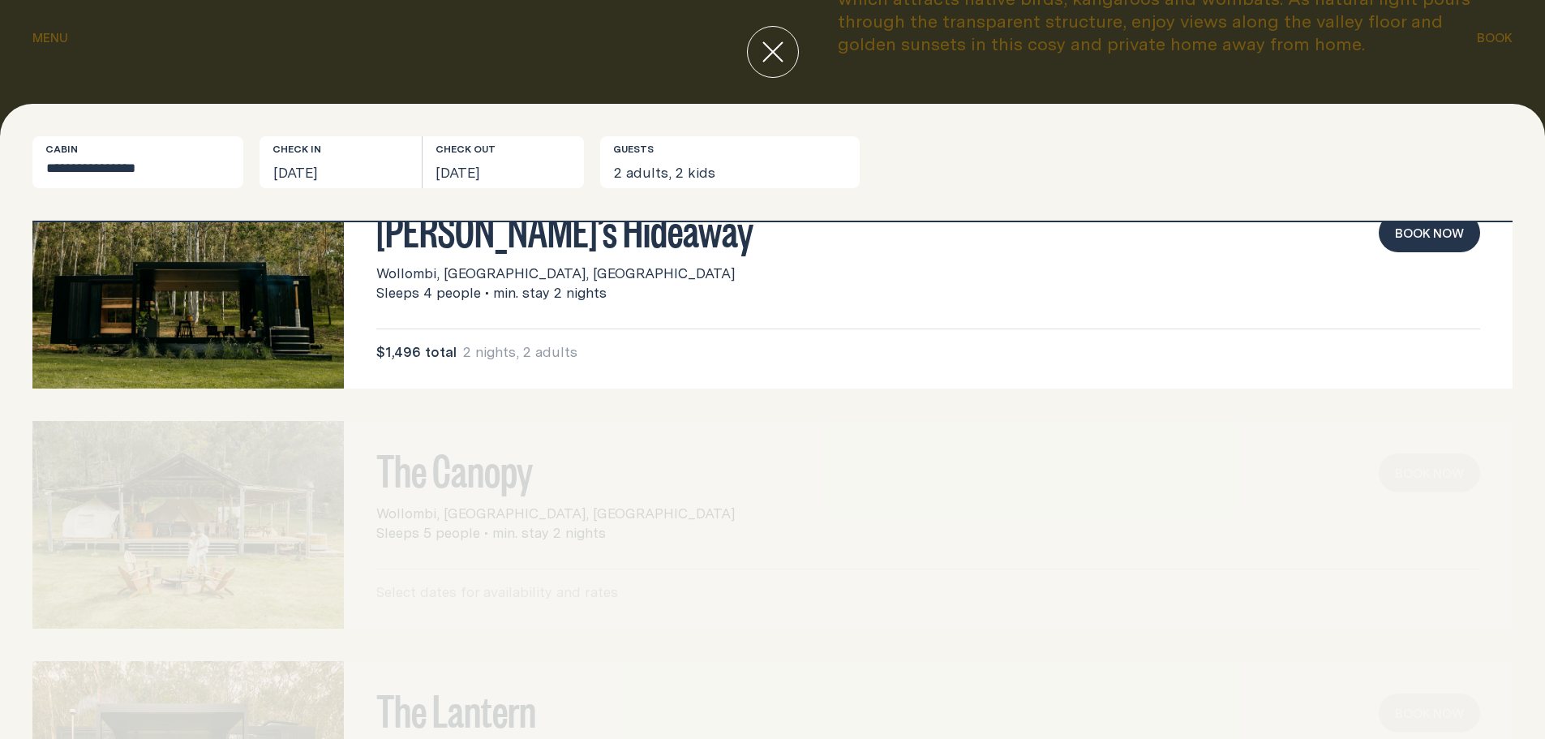
scroll to position [0, 0]
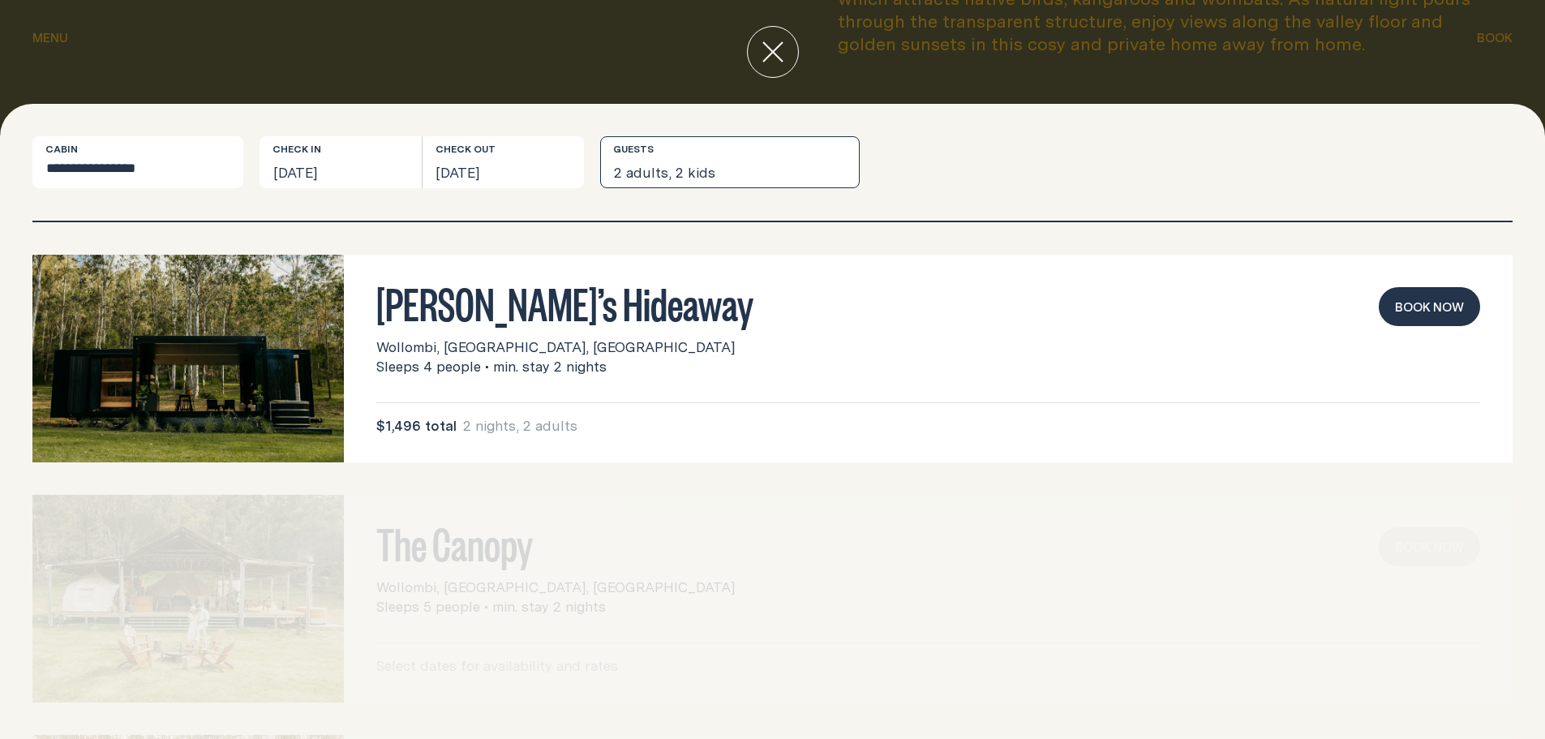
click at [666, 169] on button "2 adults, 2 kids" at bounding box center [730, 162] width 260 height 52
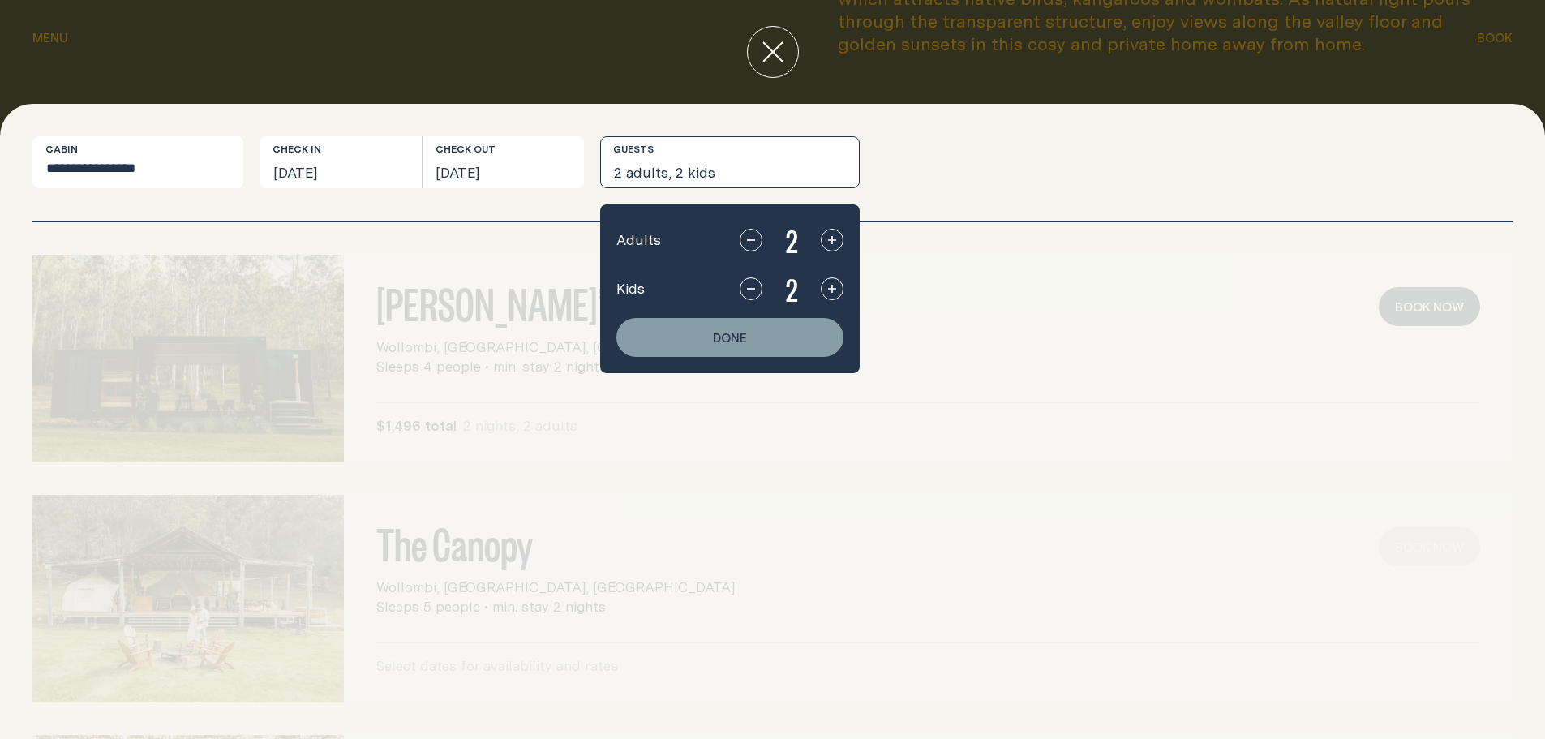
click at [669, 165] on button "2 adults, 2 kids" at bounding box center [730, 162] width 260 height 52
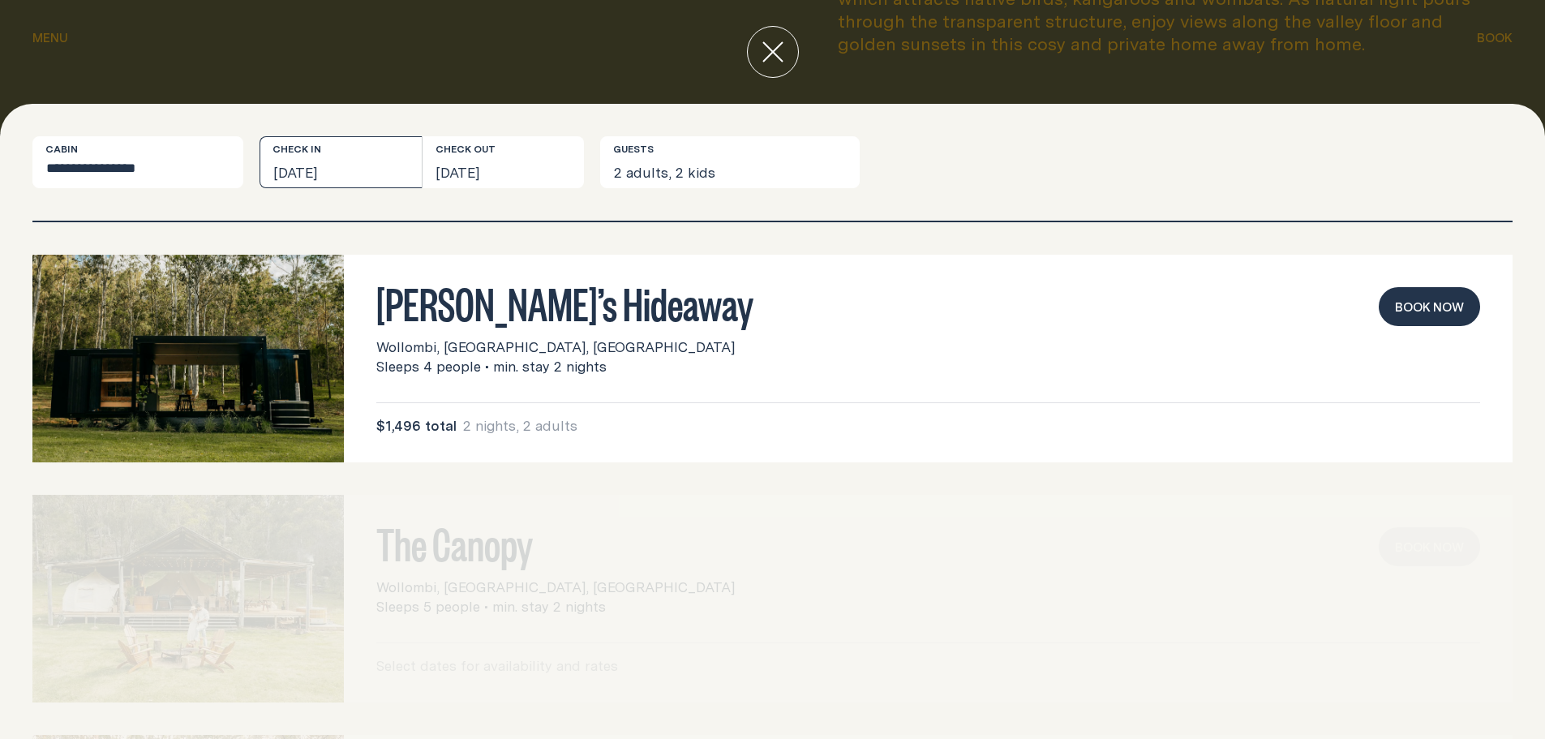
click at [368, 149] on button "[DATE]" at bounding box center [341, 162] width 162 height 52
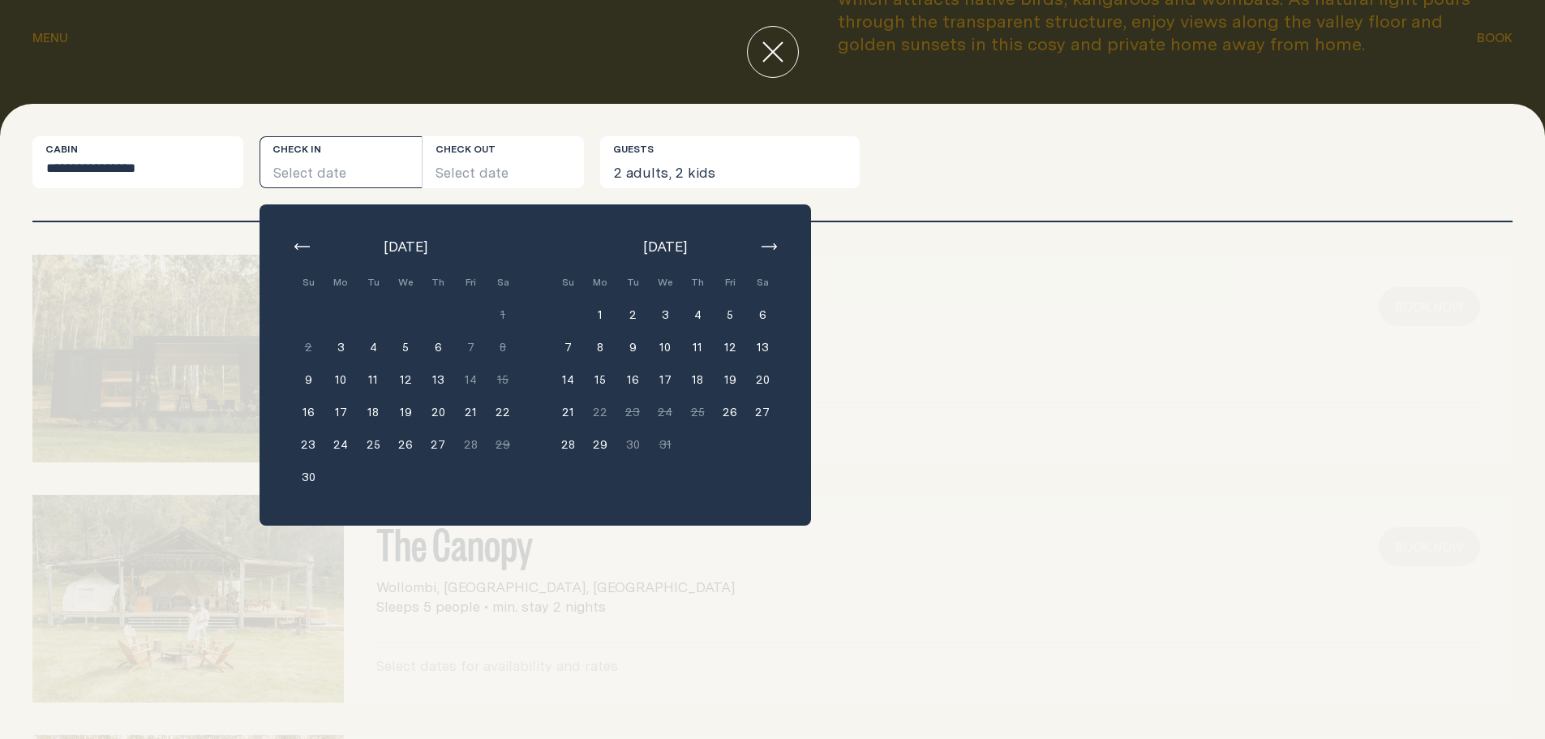
click at [765, 242] on button "button" at bounding box center [768, 246] width 19 height 19
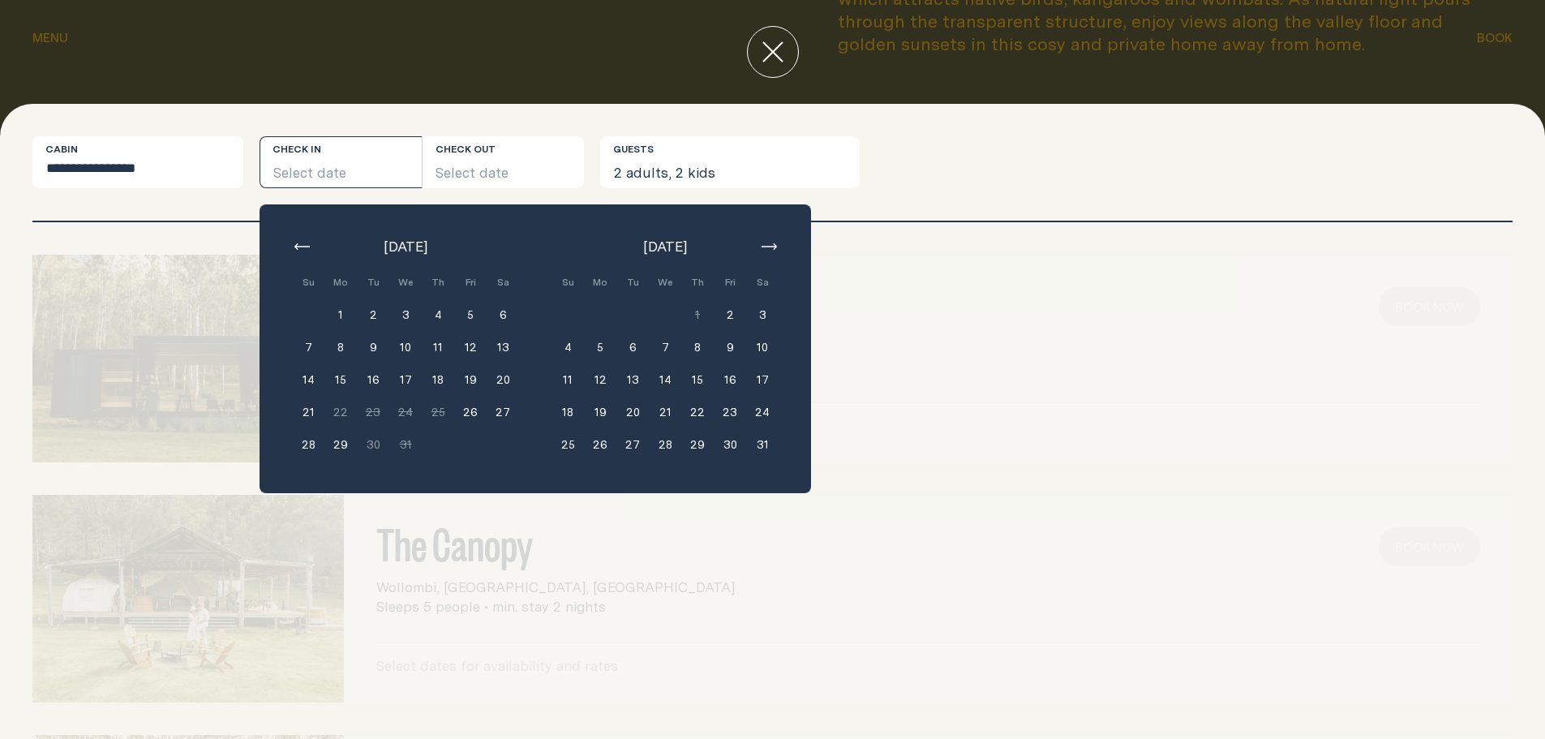
click at [764, 239] on button "button" at bounding box center [768, 246] width 19 height 19
click at [764, 236] on div "[DATE] Su Mo Tu We Th Fri Sa Min. 2 nights 1 Min. 2 nights 2 Min. 2 nights 3 Mi…" at bounding box center [536, 348] width 552 height 289
click at [762, 248] on icon "button" at bounding box center [769, 246] width 15 height 6
click at [764, 247] on icon "button" at bounding box center [769, 246] width 15 height 6
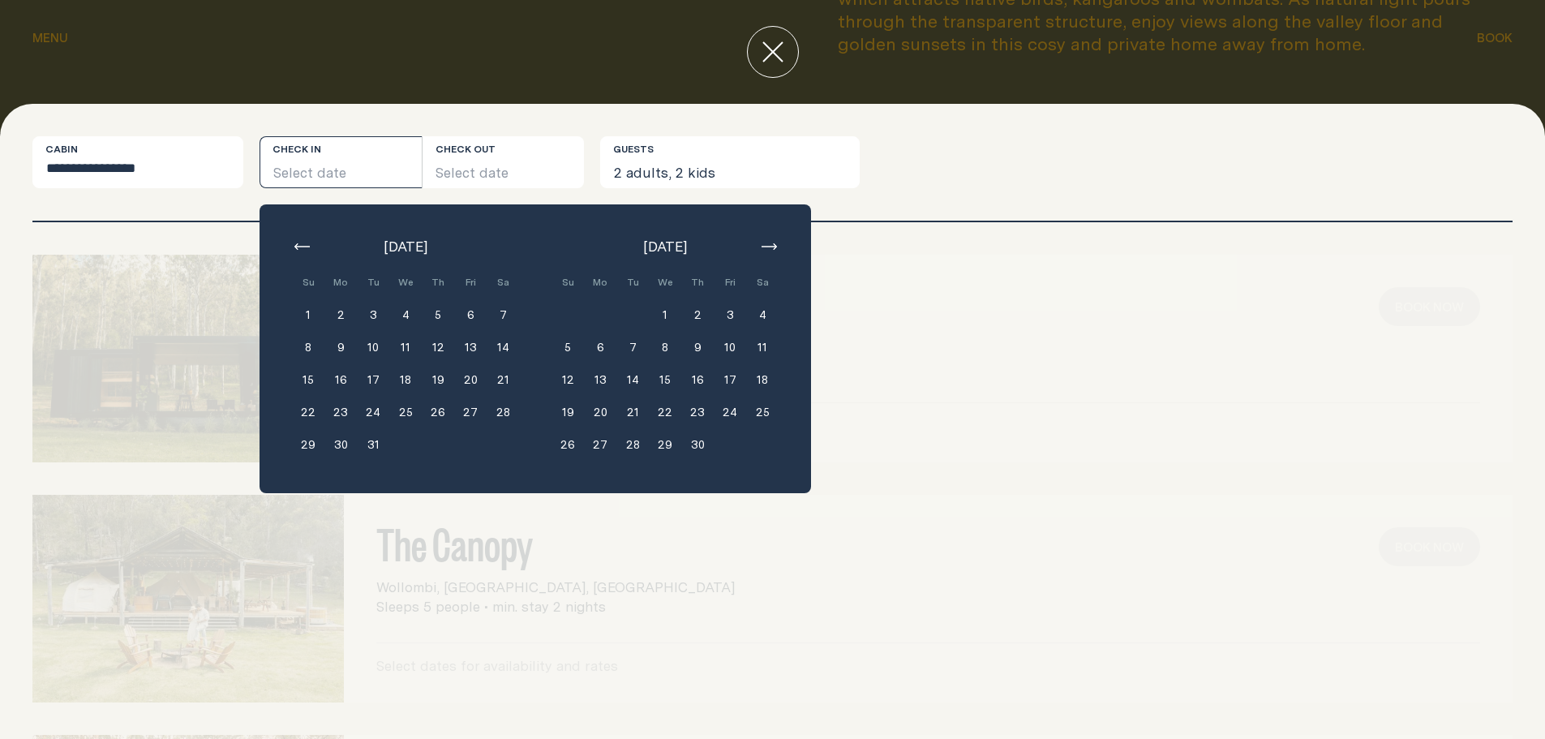
click at [498, 413] on button "28" at bounding box center [503, 412] width 32 height 32
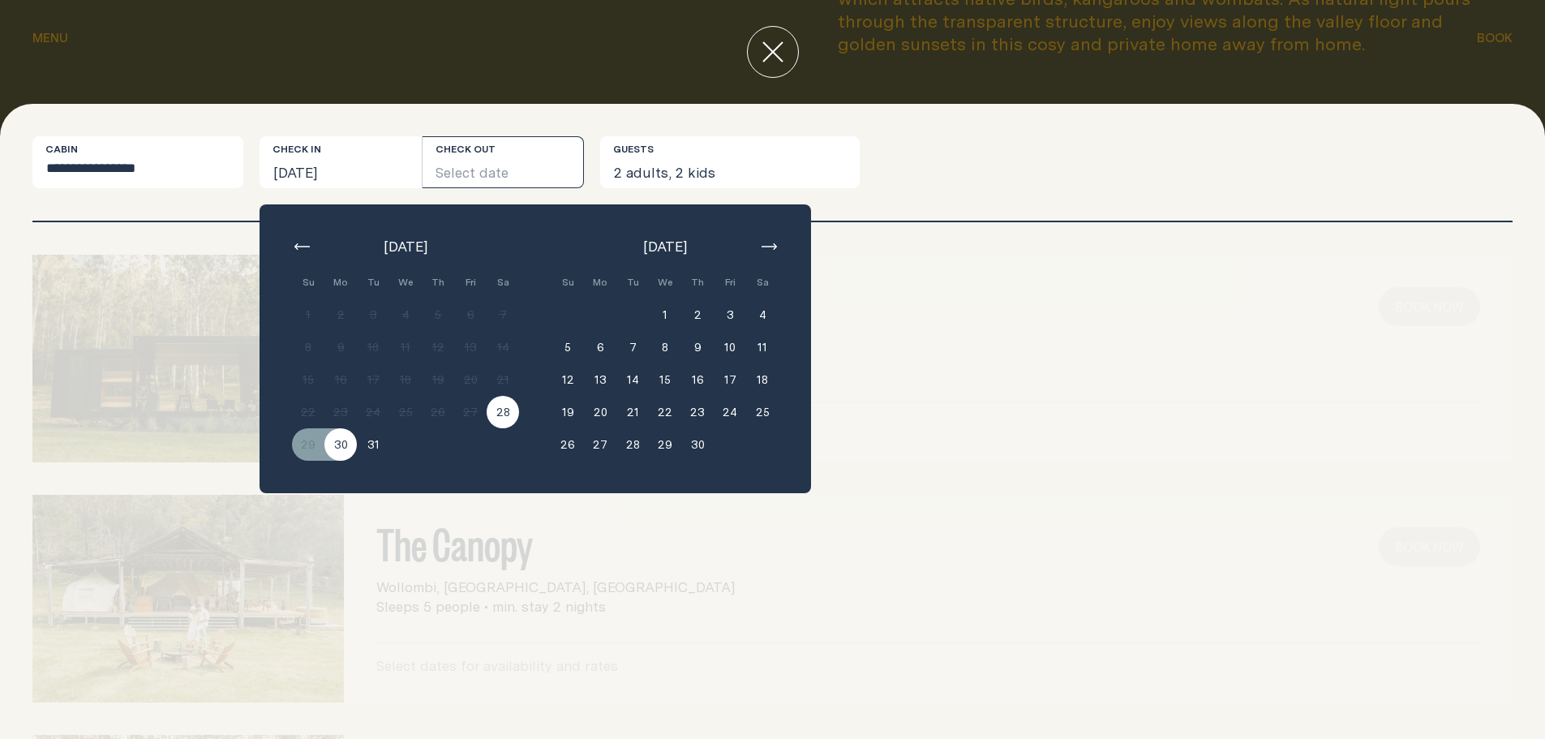
click at [345, 453] on button "30" at bounding box center [341, 444] width 32 height 32
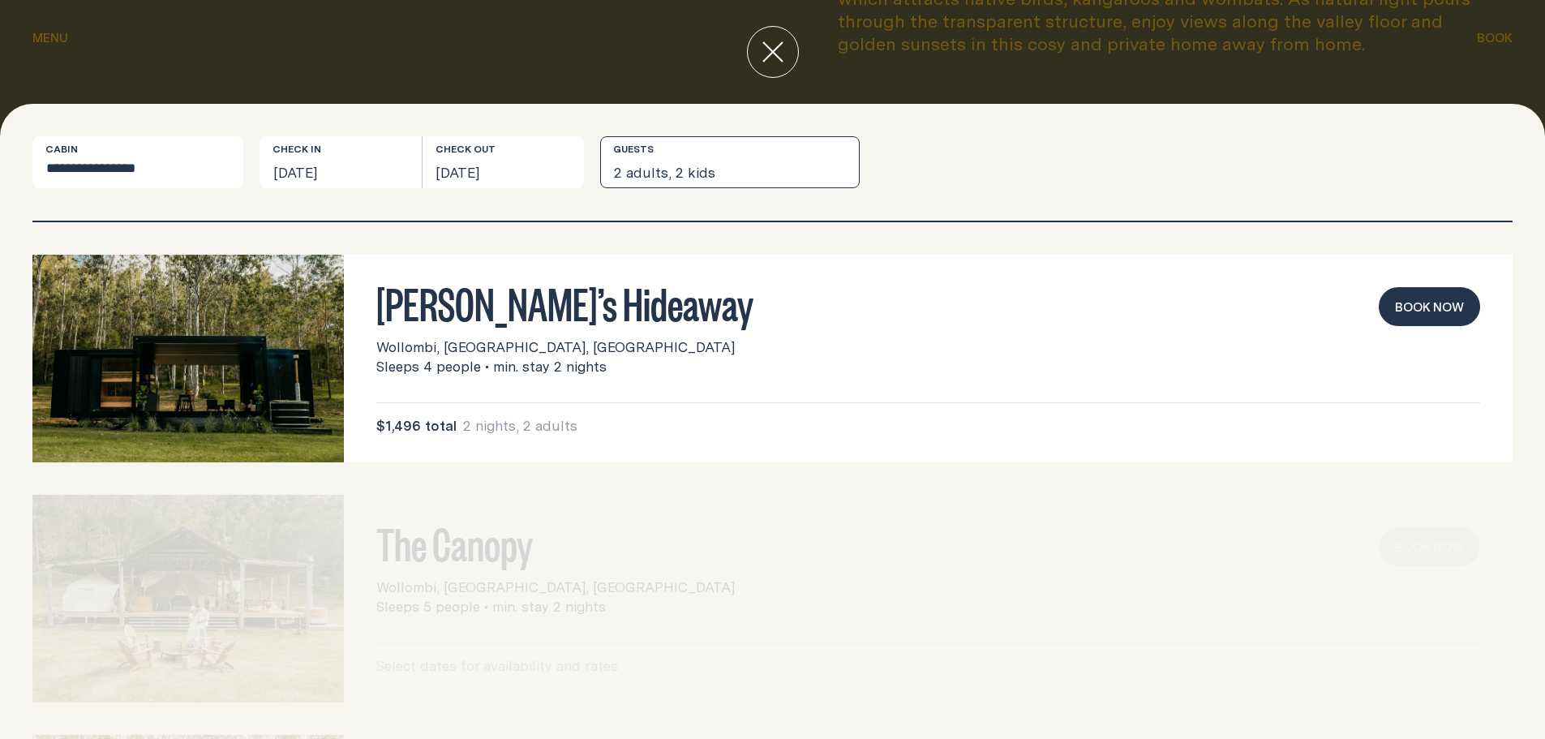
click at [712, 178] on button "2 adults, 2 kids" at bounding box center [730, 162] width 260 height 52
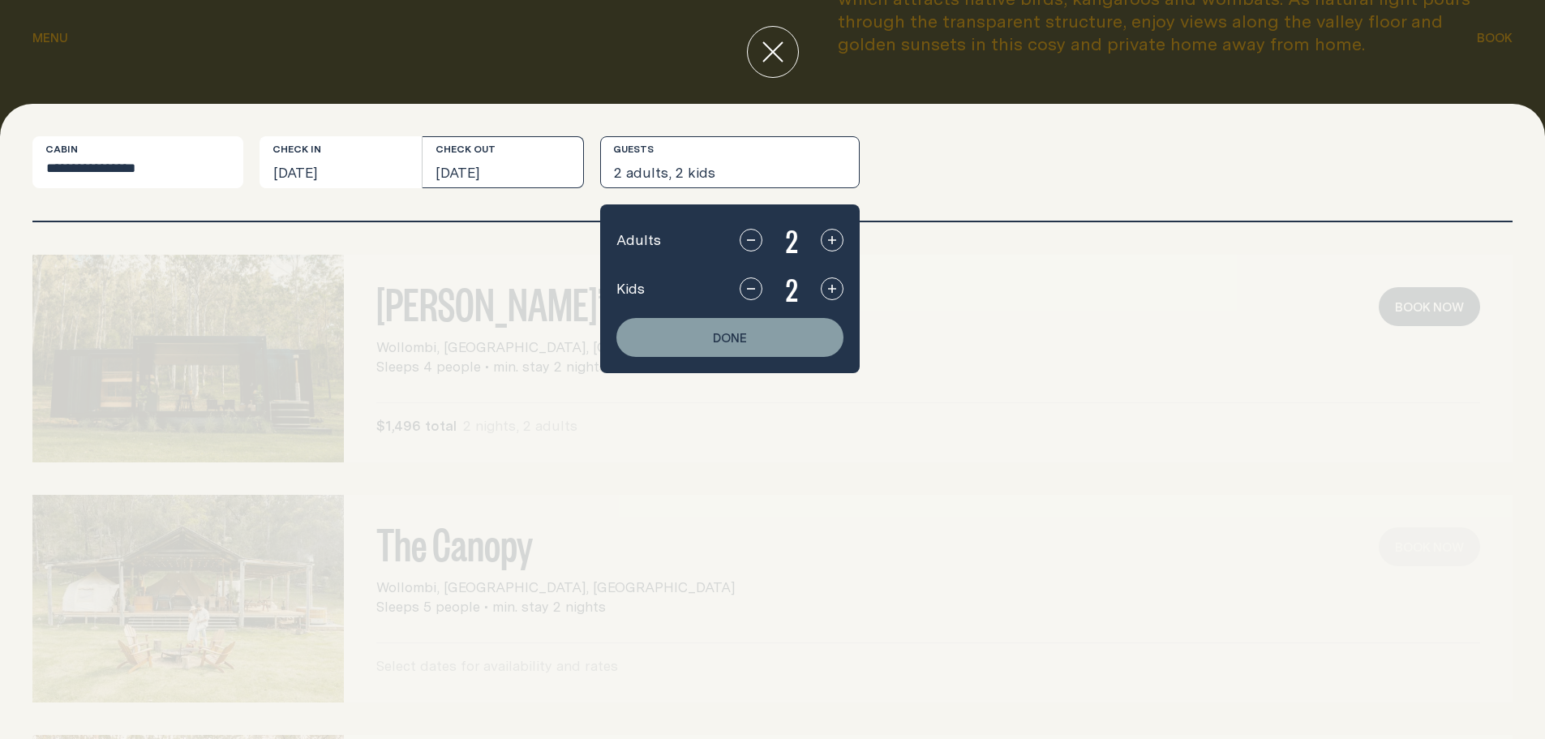
click at [476, 165] on button "[DATE]" at bounding box center [504, 162] width 162 height 52
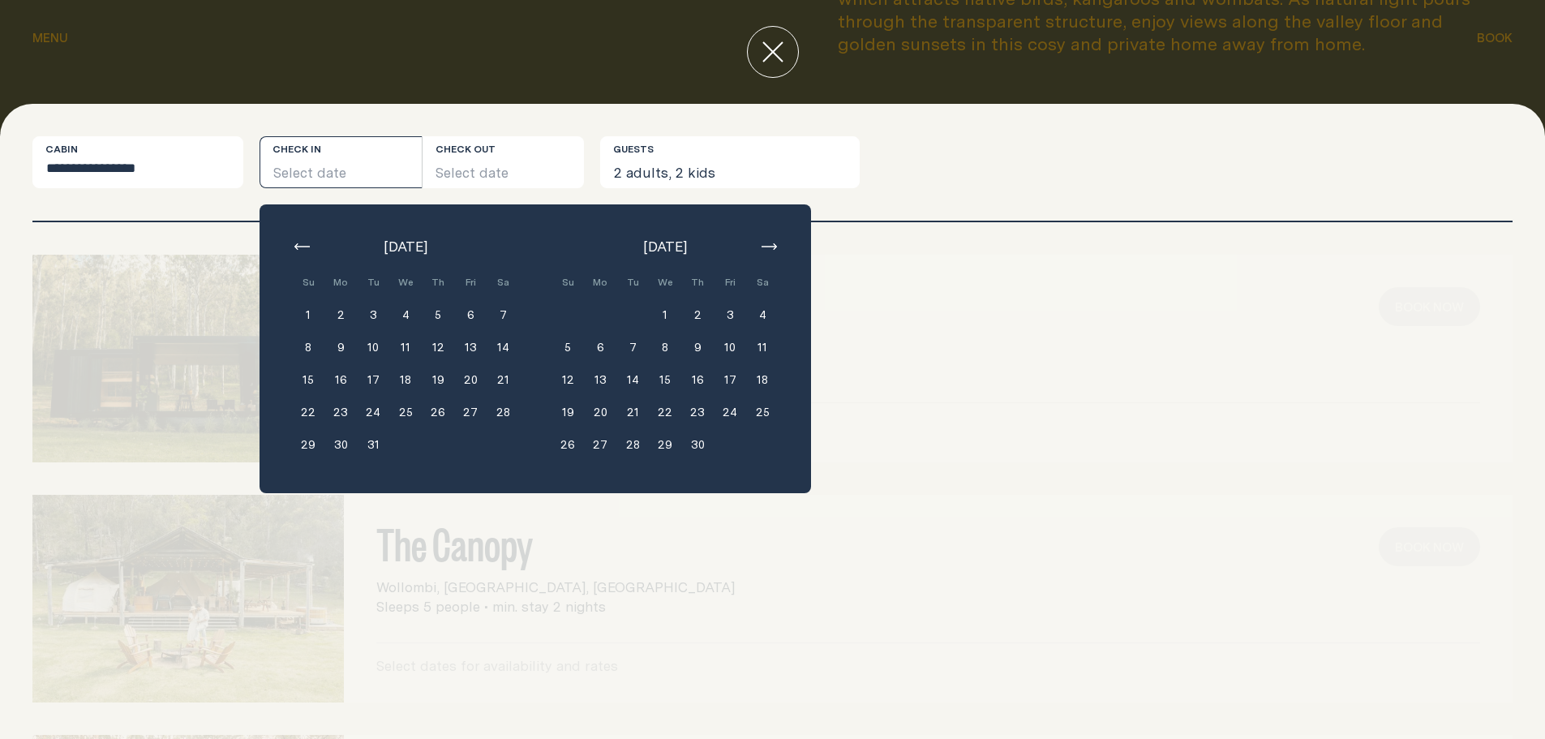
click at [339, 408] on button "23" at bounding box center [341, 412] width 32 height 32
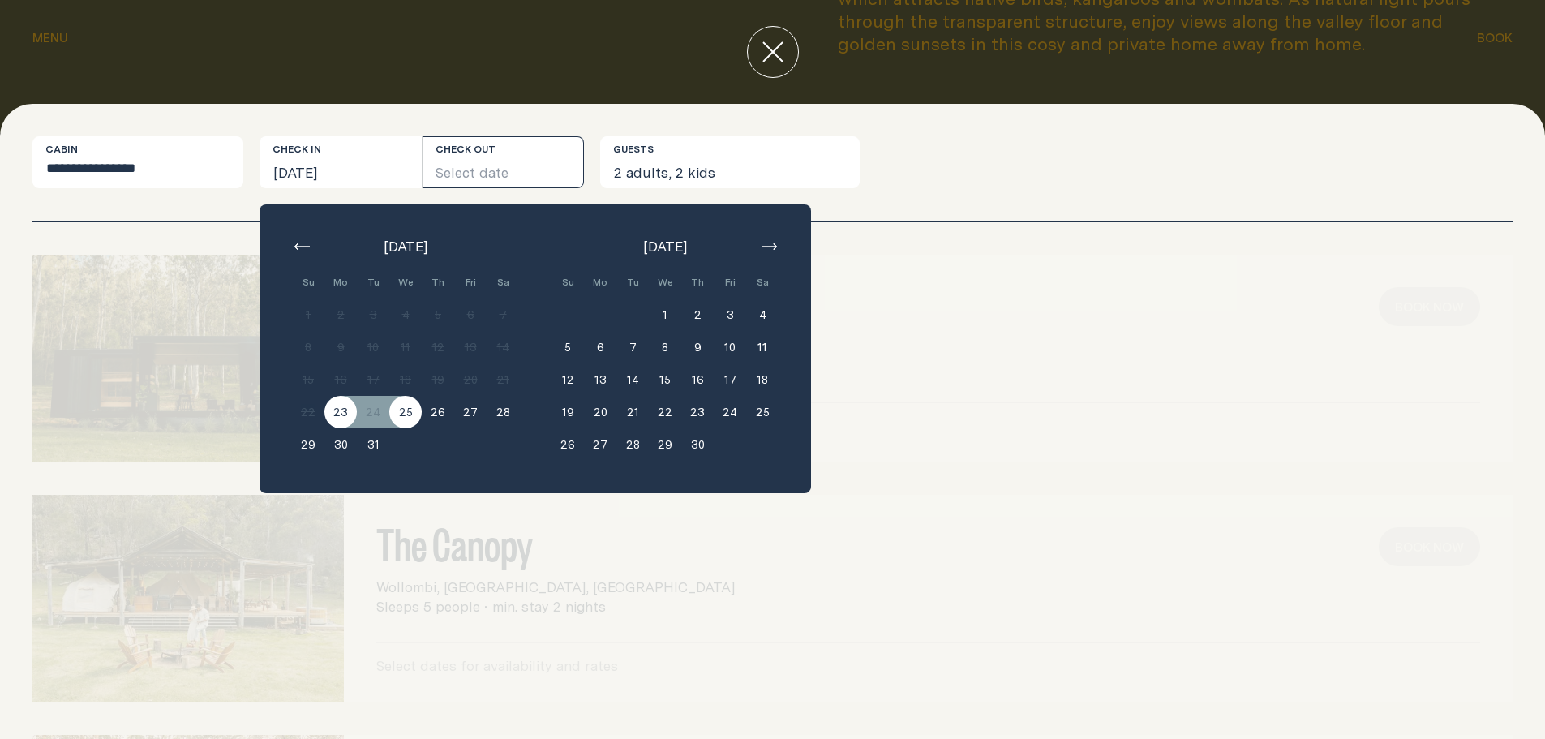
click at [398, 412] on button "25" at bounding box center [405, 412] width 32 height 32
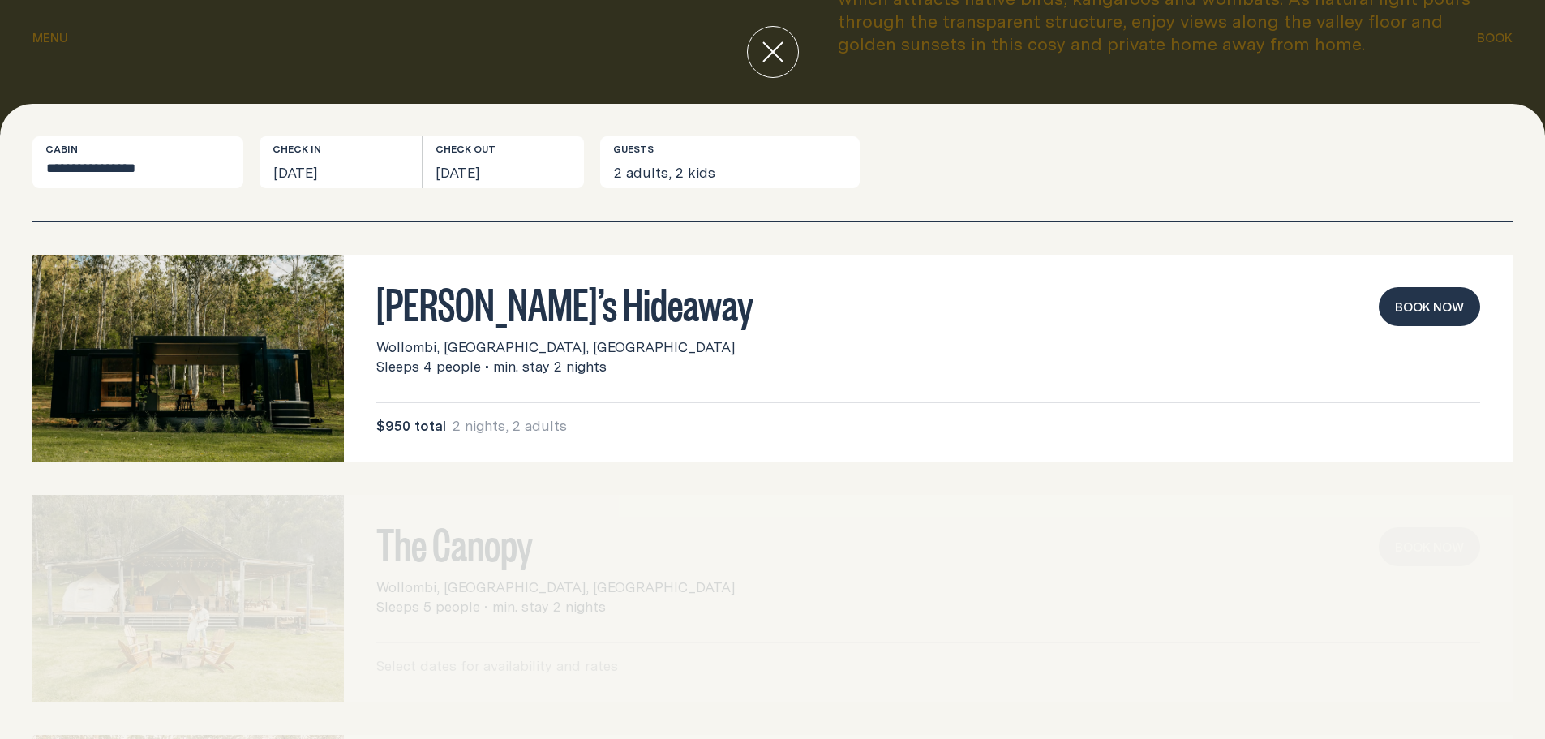
click at [790, 45] on button "close" at bounding box center [773, 52] width 52 height 52
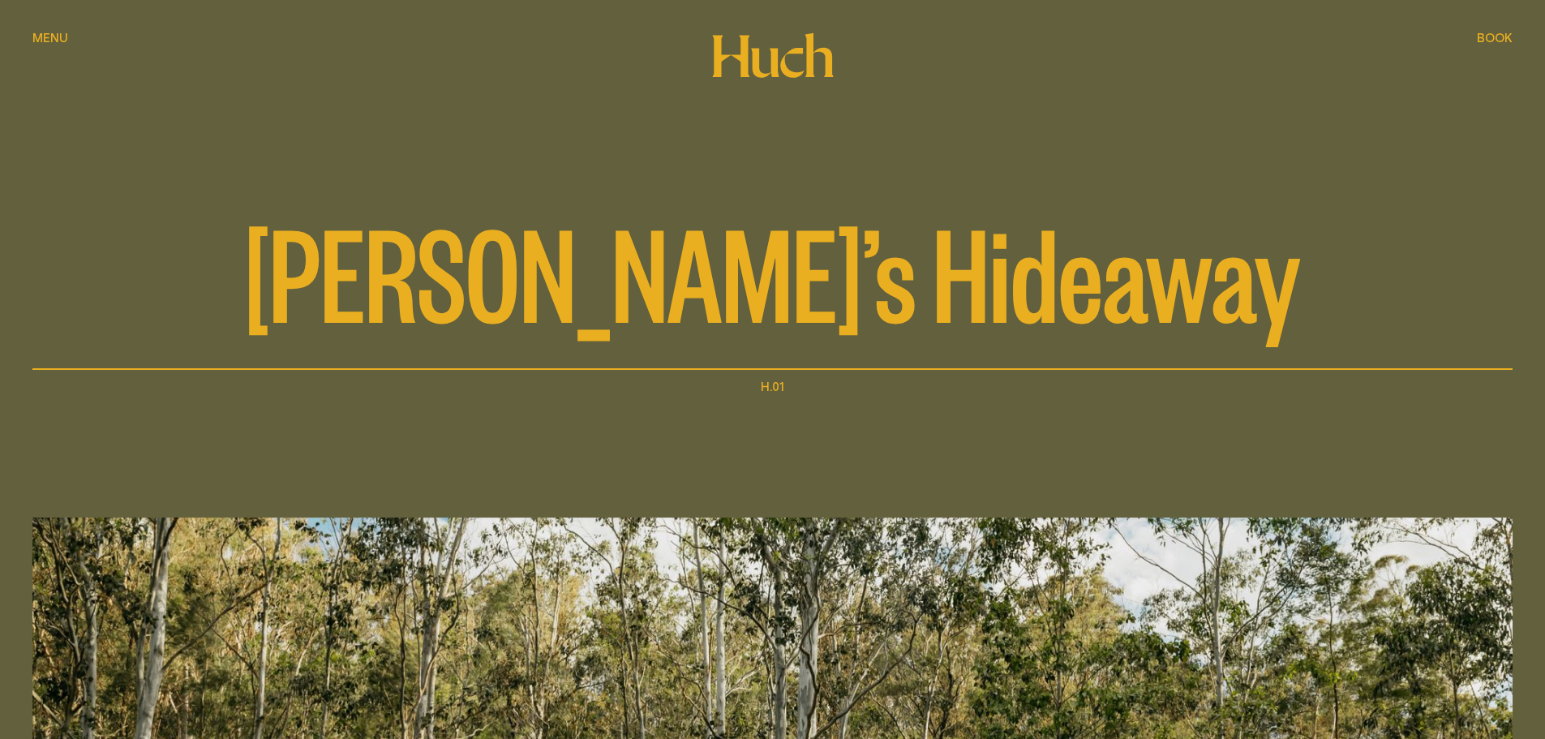
click at [794, 59] on icon at bounding box center [772, 54] width 123 height 45
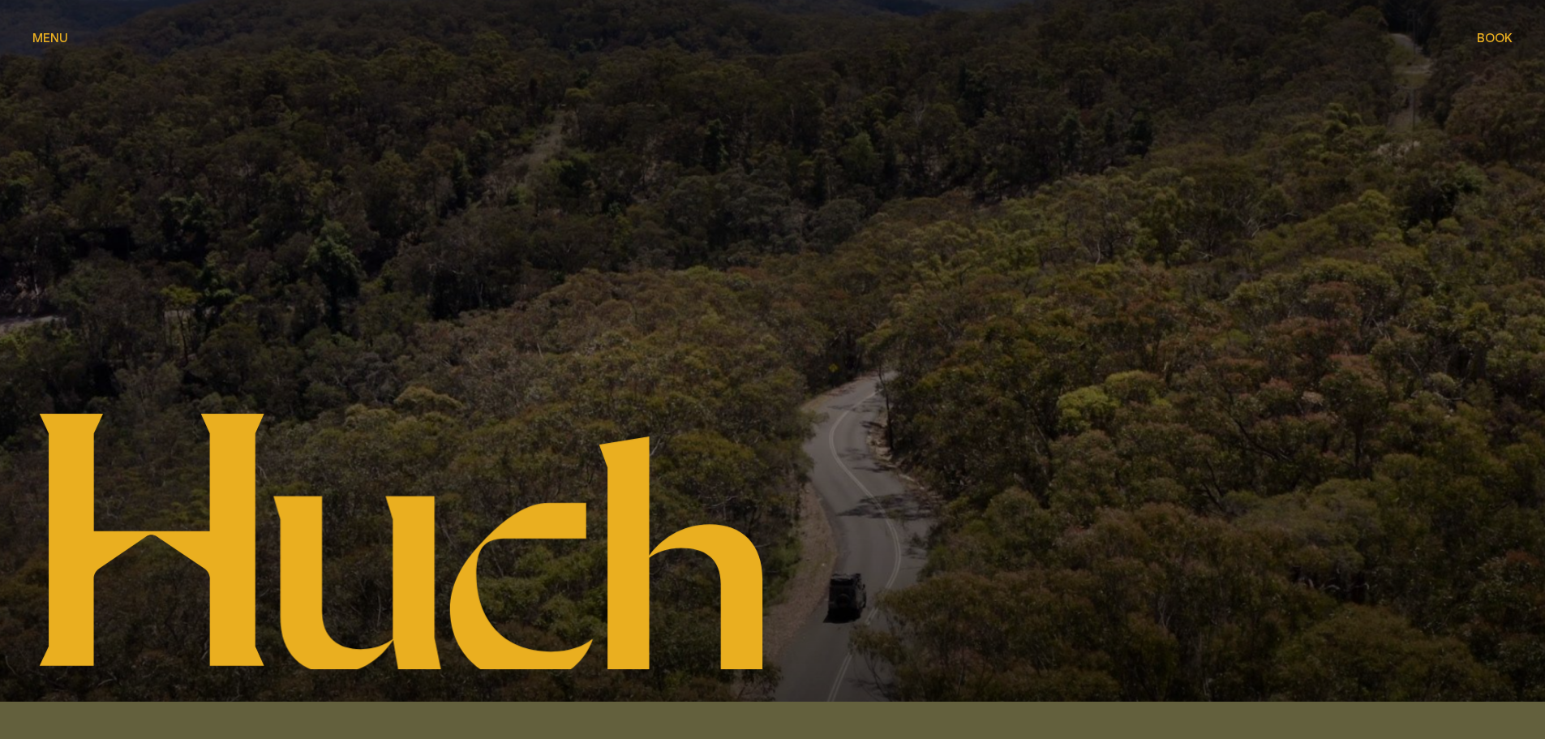
click at [1421, 128] on div at bounding box center [772, 351] width 1545 height 702
